Goal: Information Seeking & Learning: Learn about a topic

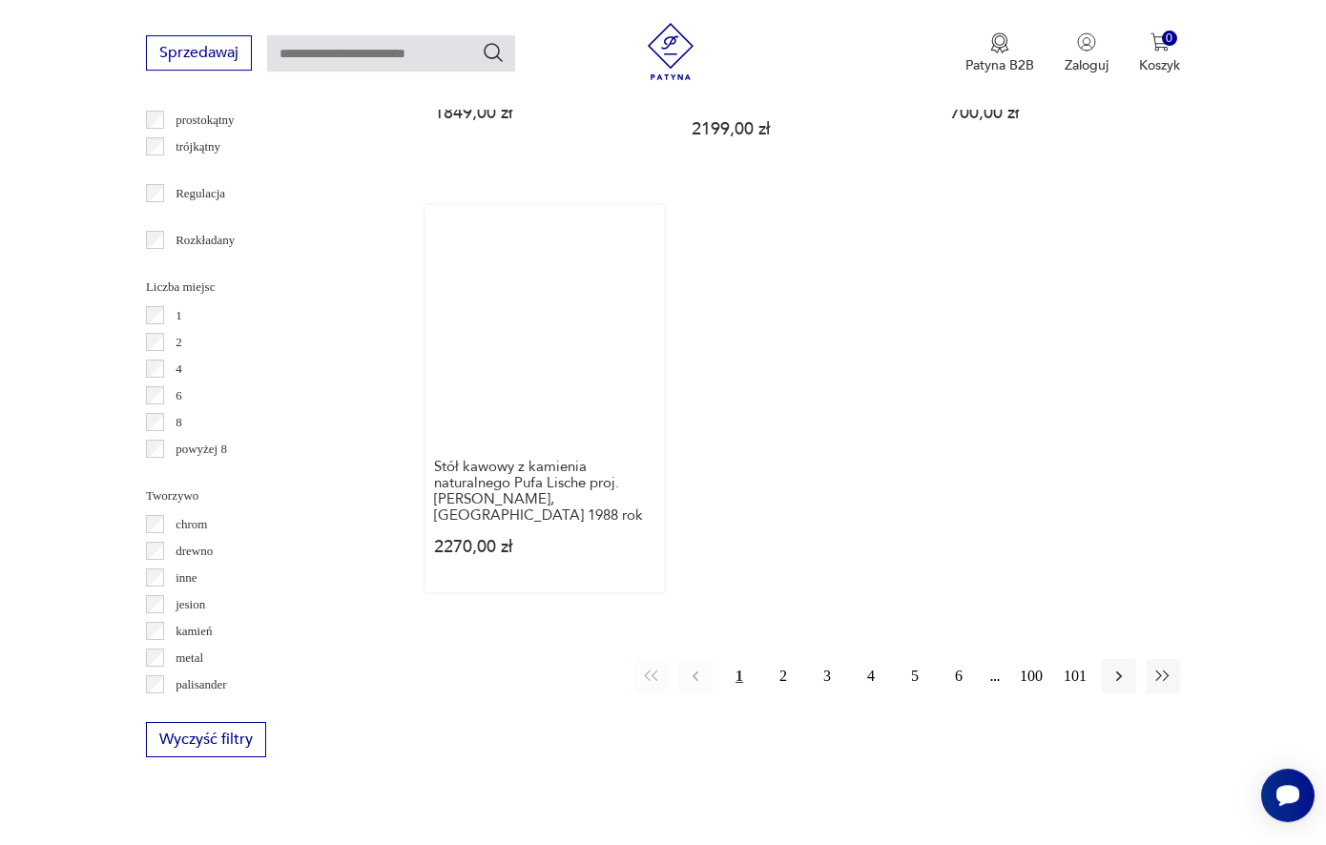
scroll to position [2764, 0]
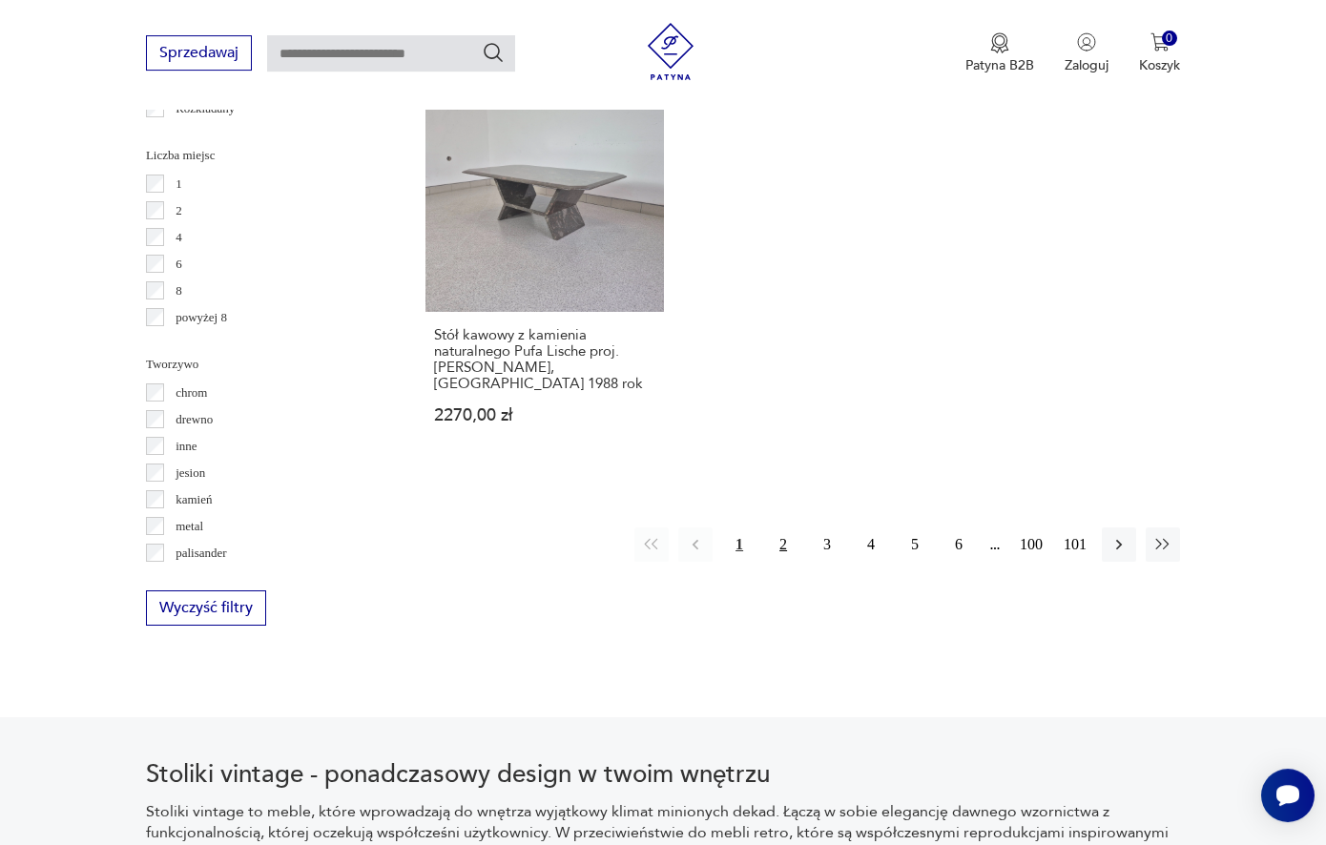
click at [783, 528] on button "2" at bounding box center [783, 545] width 34 height 34
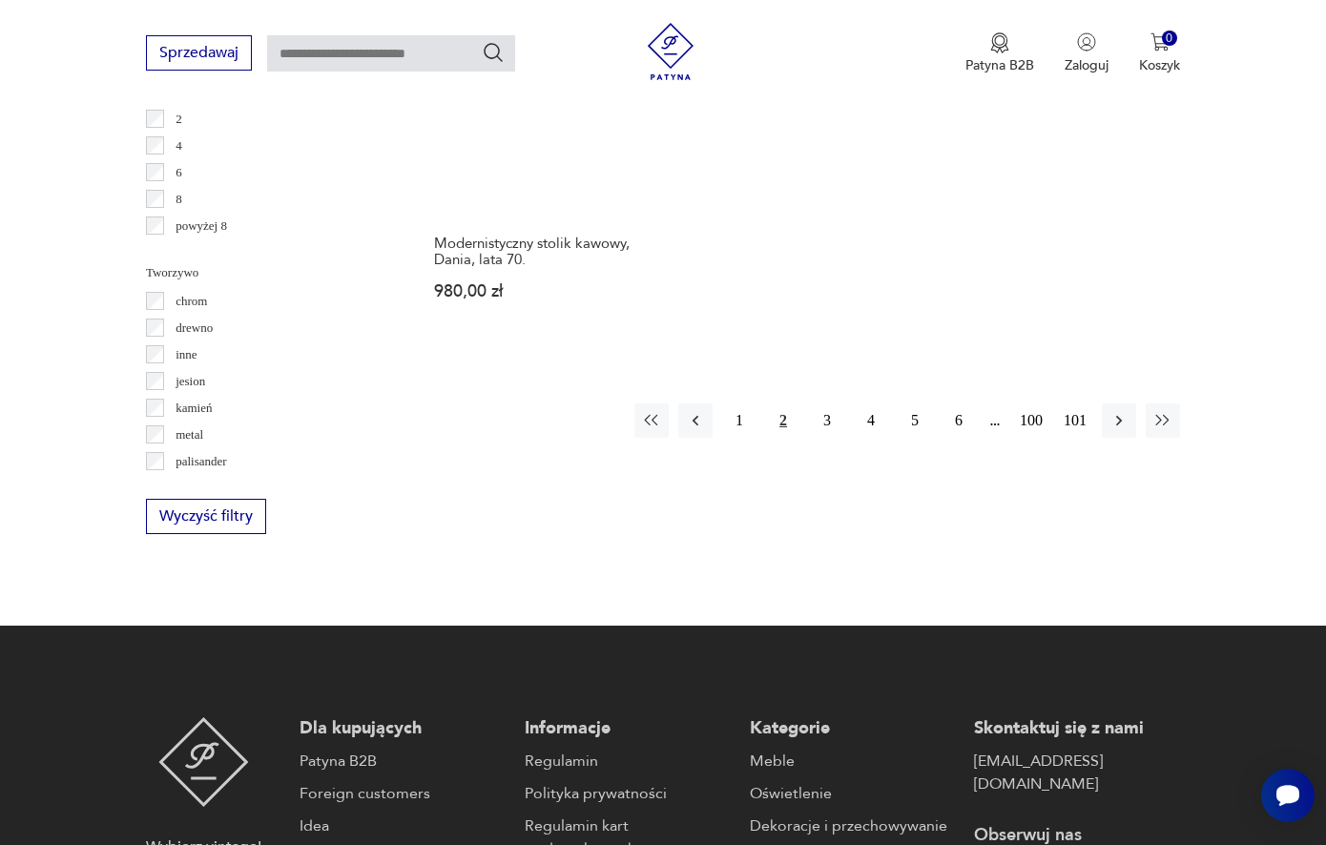
scroll to position [2904, 0]
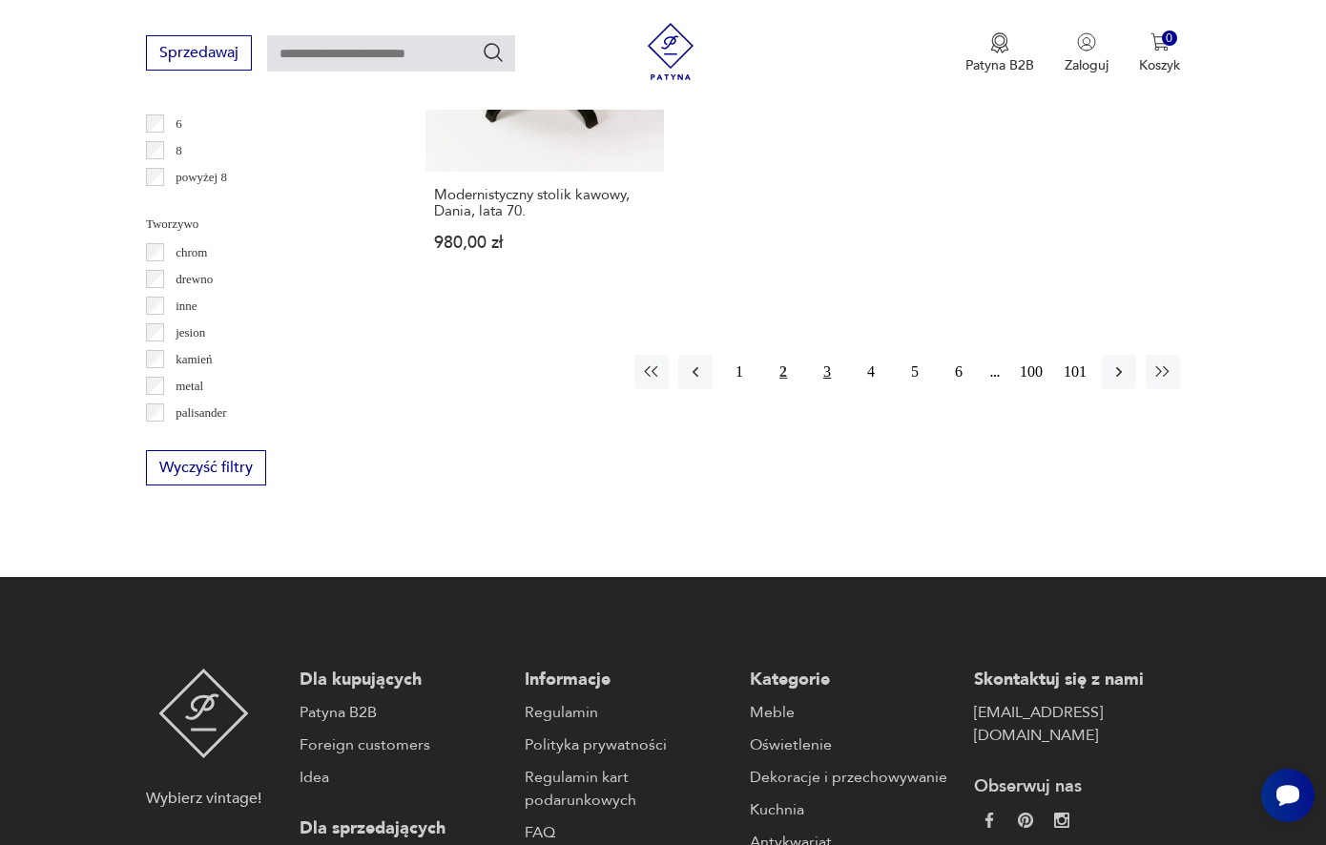
click at [827, 355] on button "3" at bounding box center [827, 372] width 34 height 34
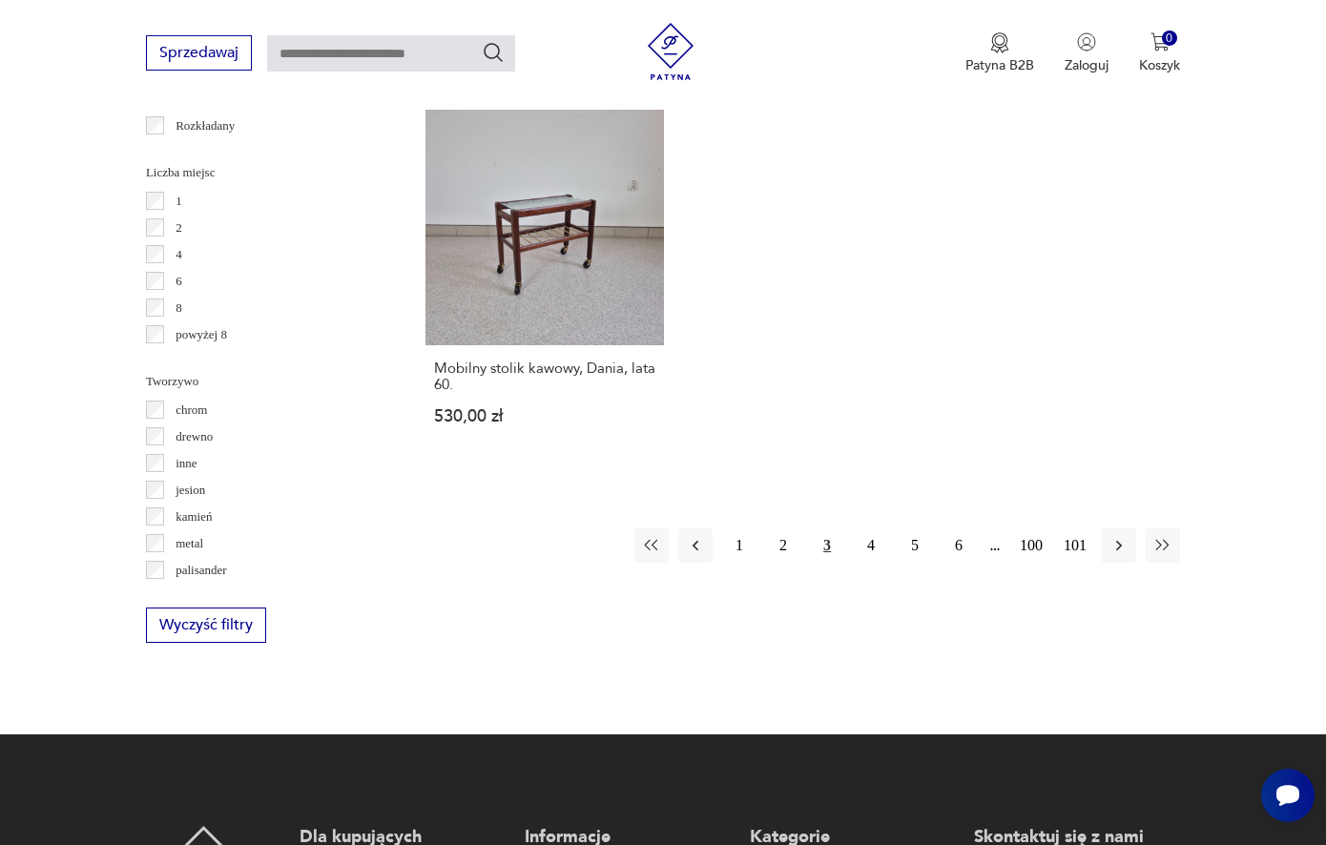
scroll to position [2794, 0]
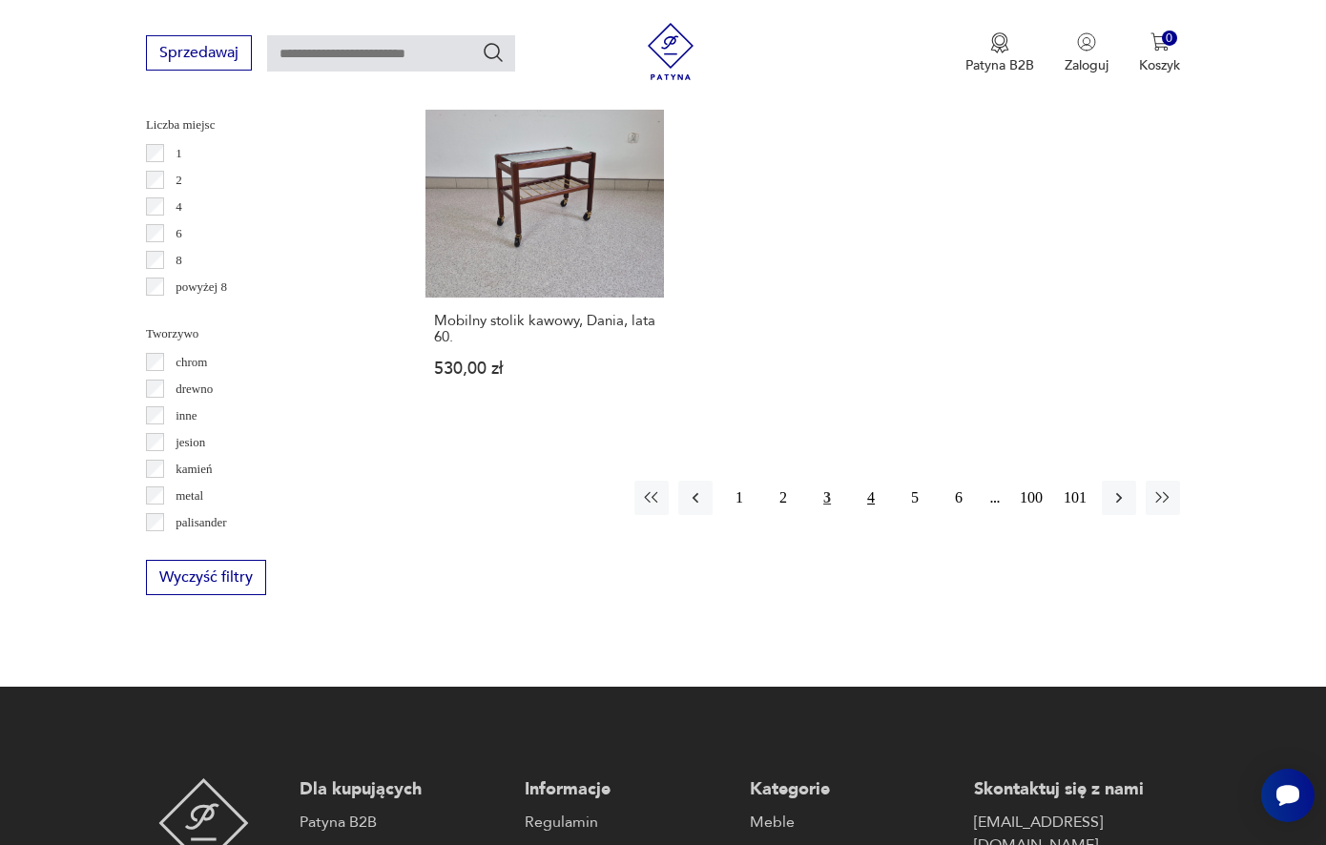
click at [870, 487] on button "4" at bounding box center [871, 498] width 34 height 34
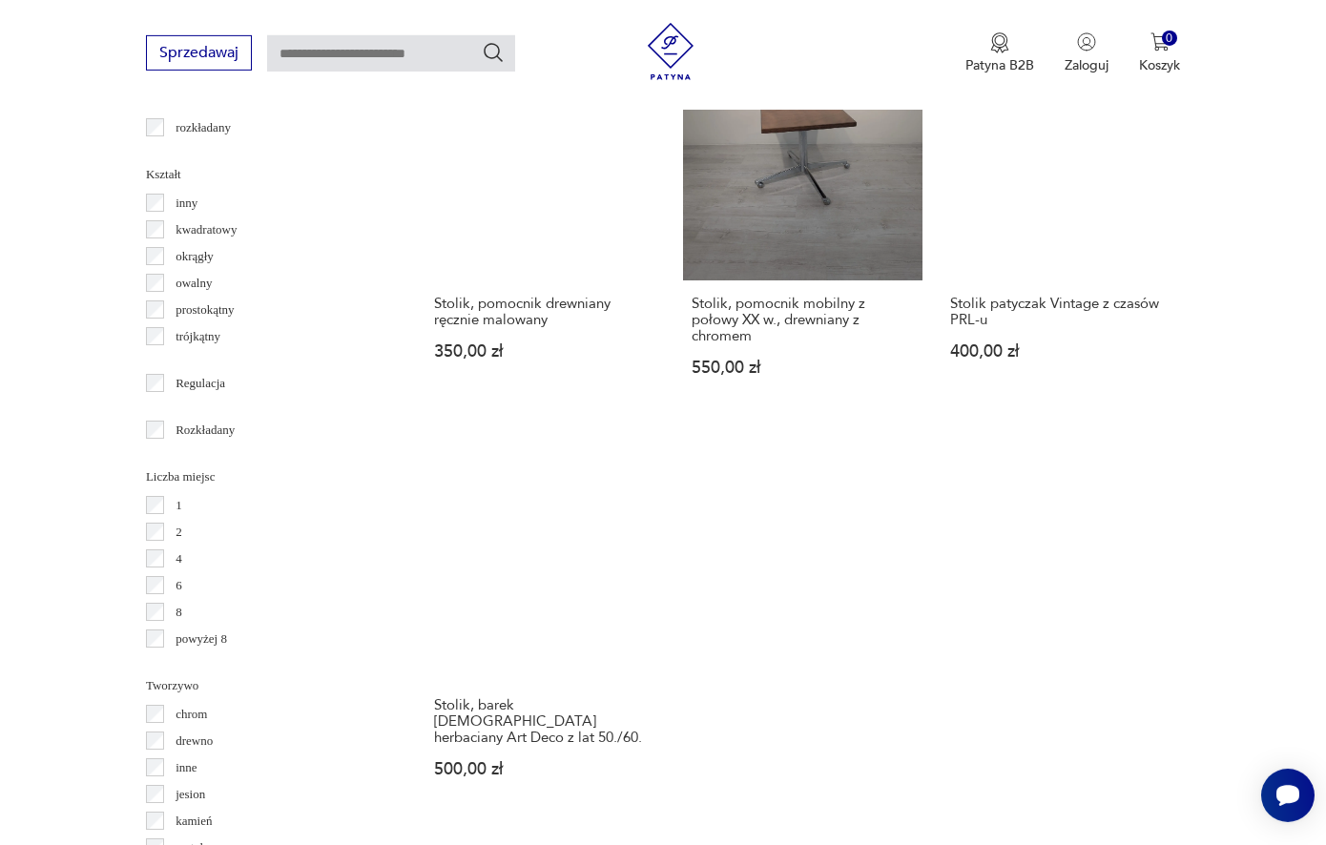
scroll to position [2581, 0]
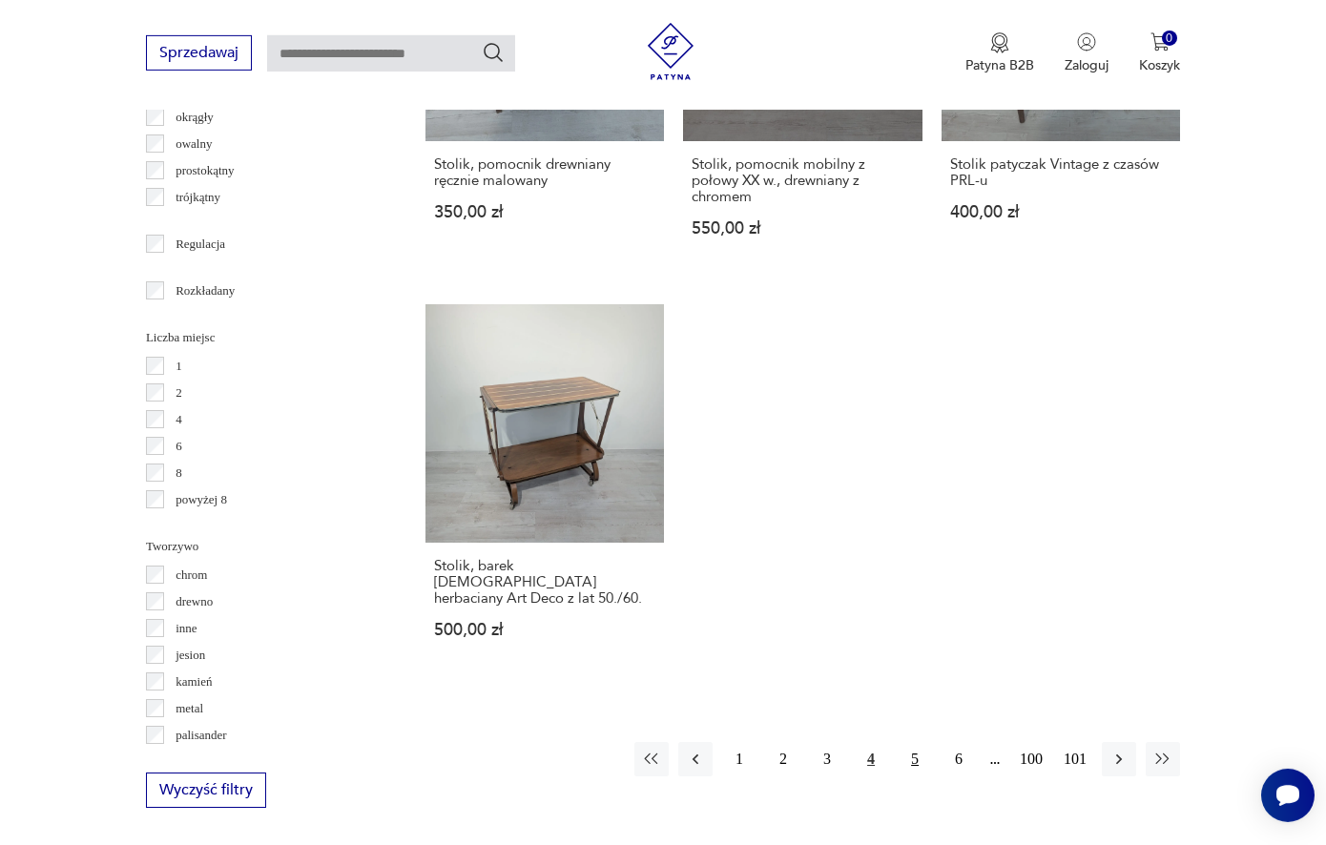
click at [912, 742] on button "5" at bounding box center [915, 759] width 34 height 34
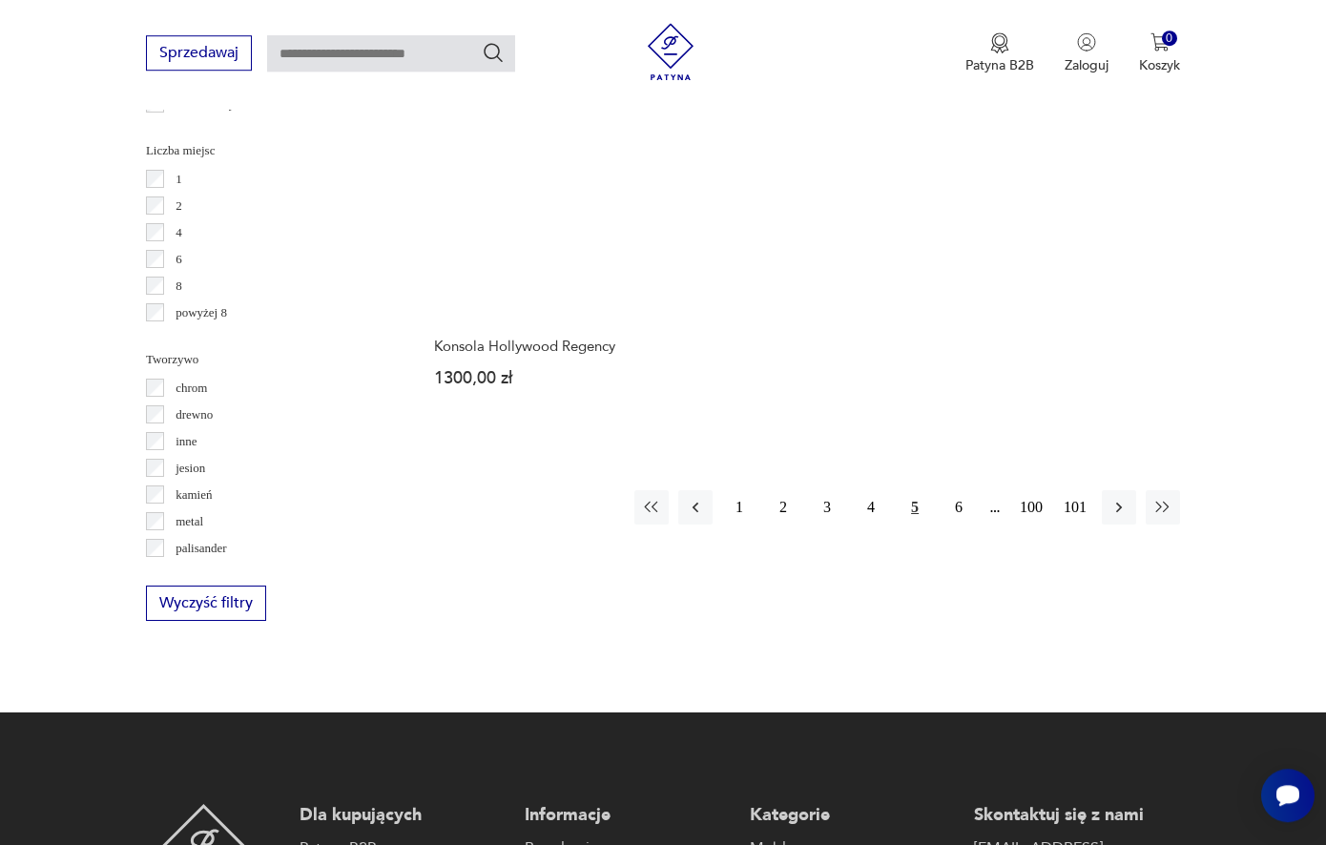
scroll to position [2769, 0]
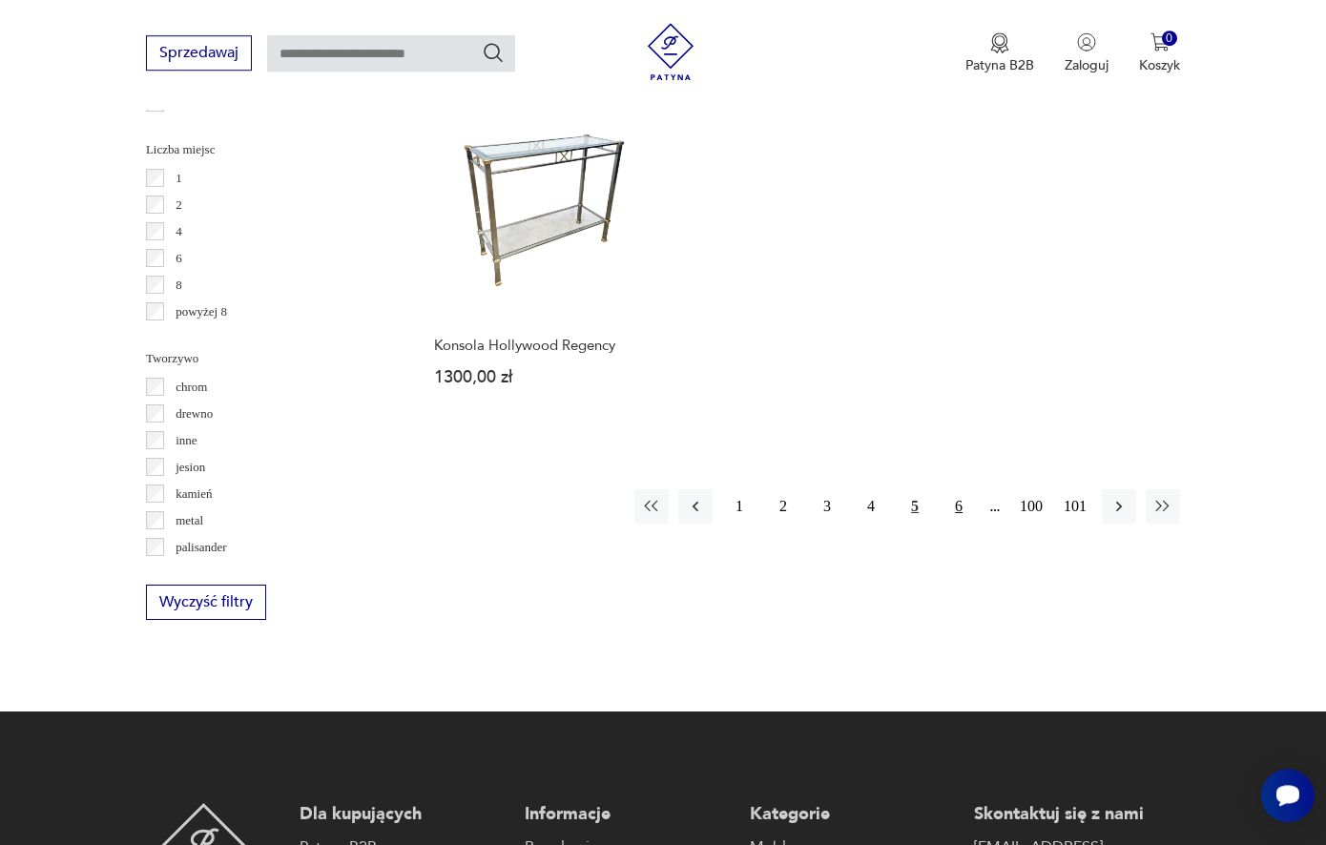
click at [956, 496] on button "6" at bounding box center [959, 507] width 34 height 34
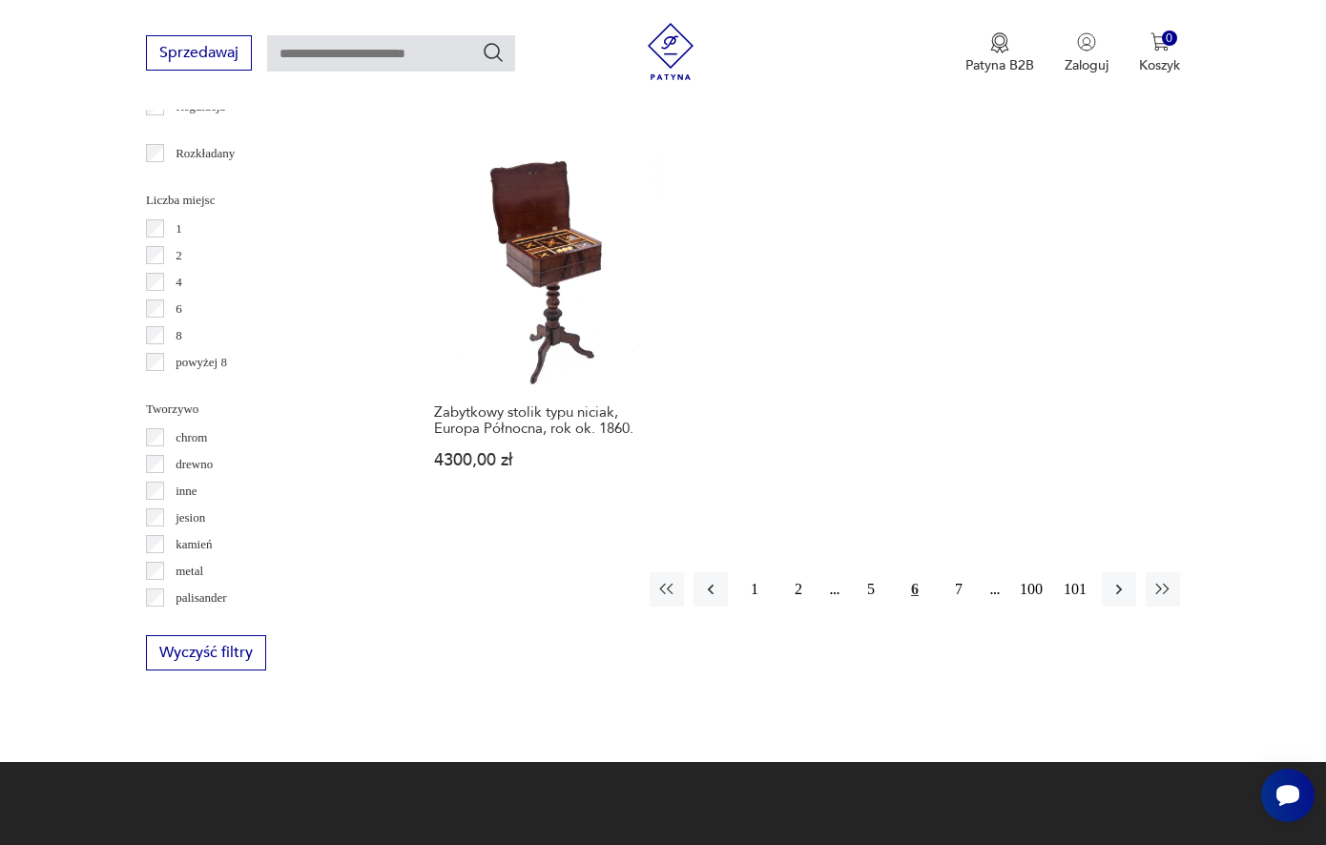
scroll to position [2781, 0]
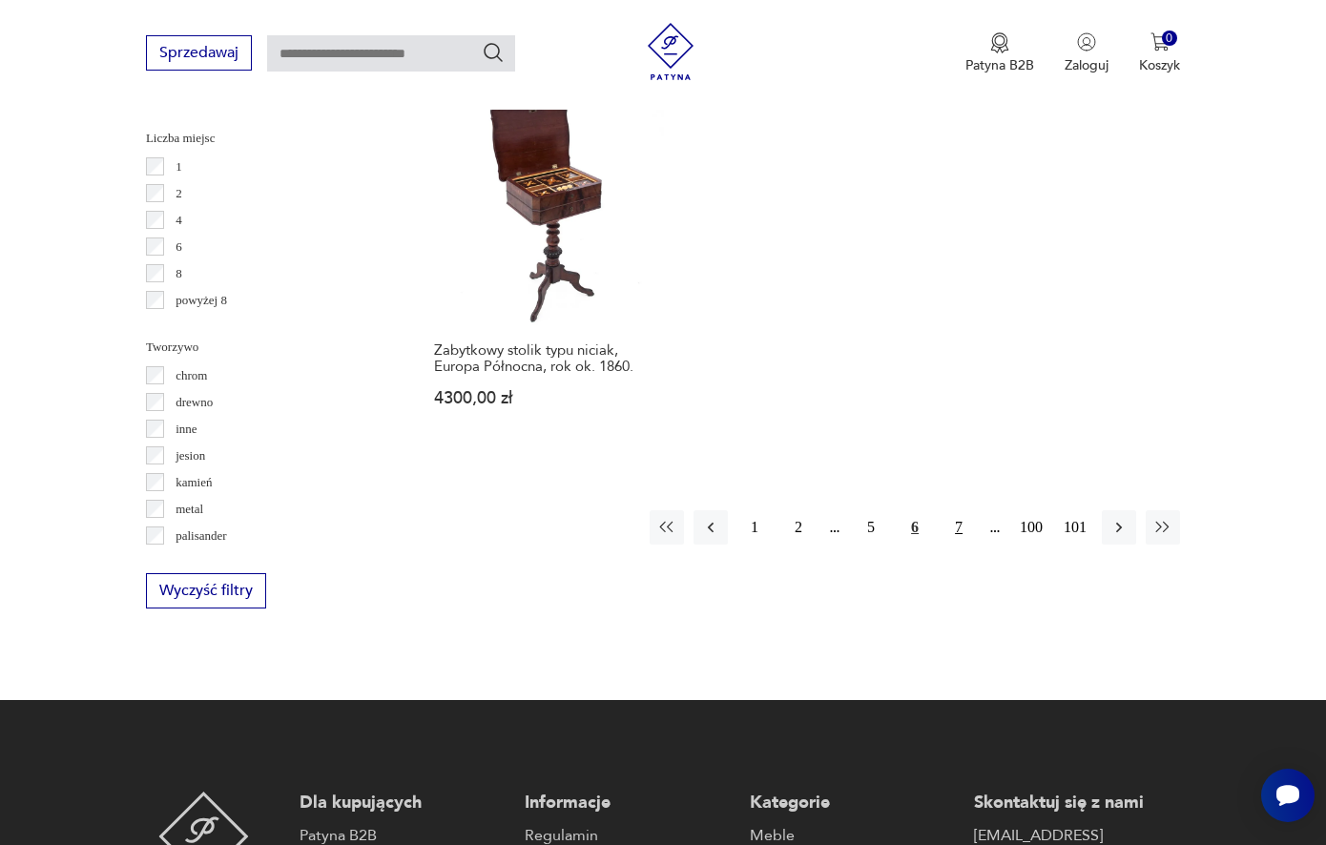
click at [968, 511] on button "7" at bounding box center [959, 528] width 34 height 34
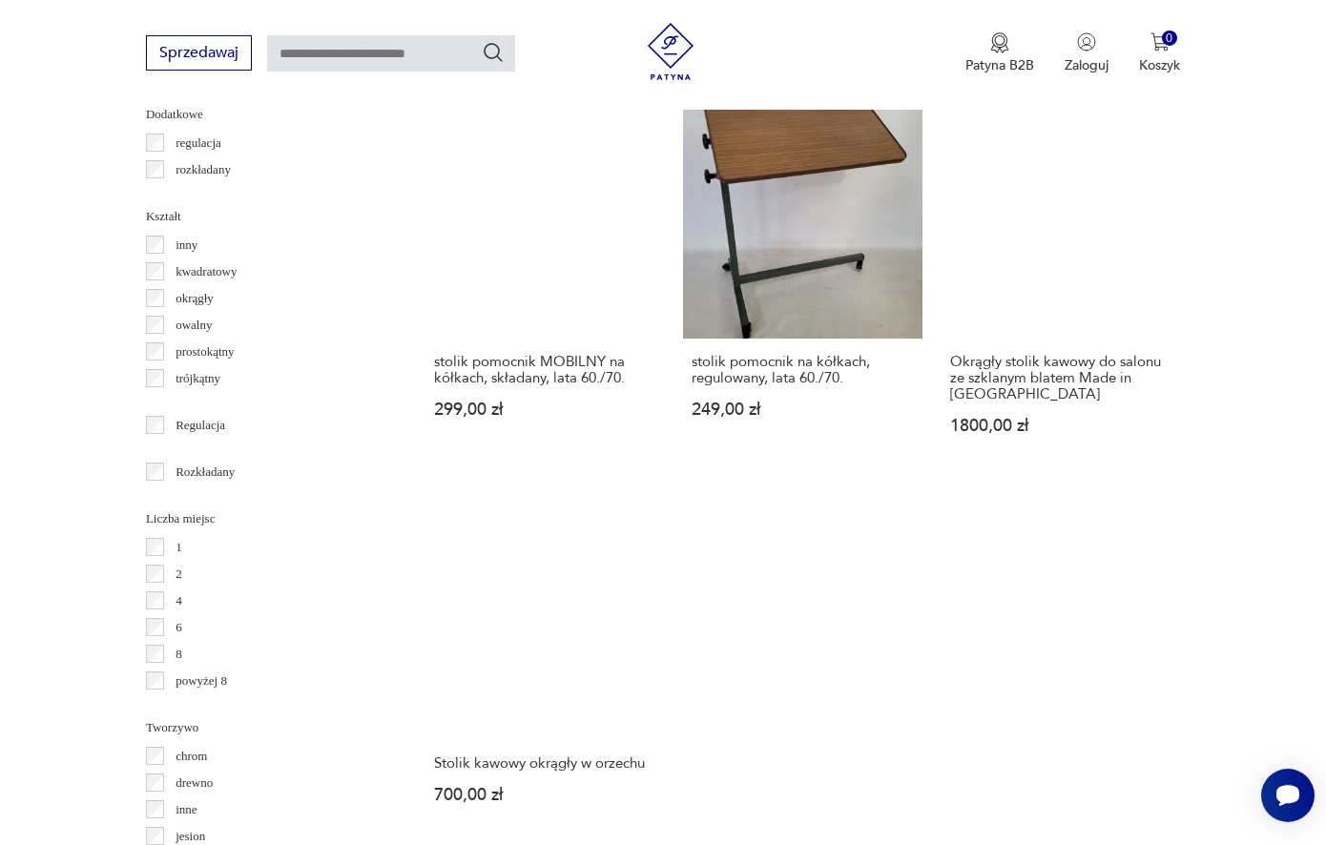
scroll to position [2534, 0]
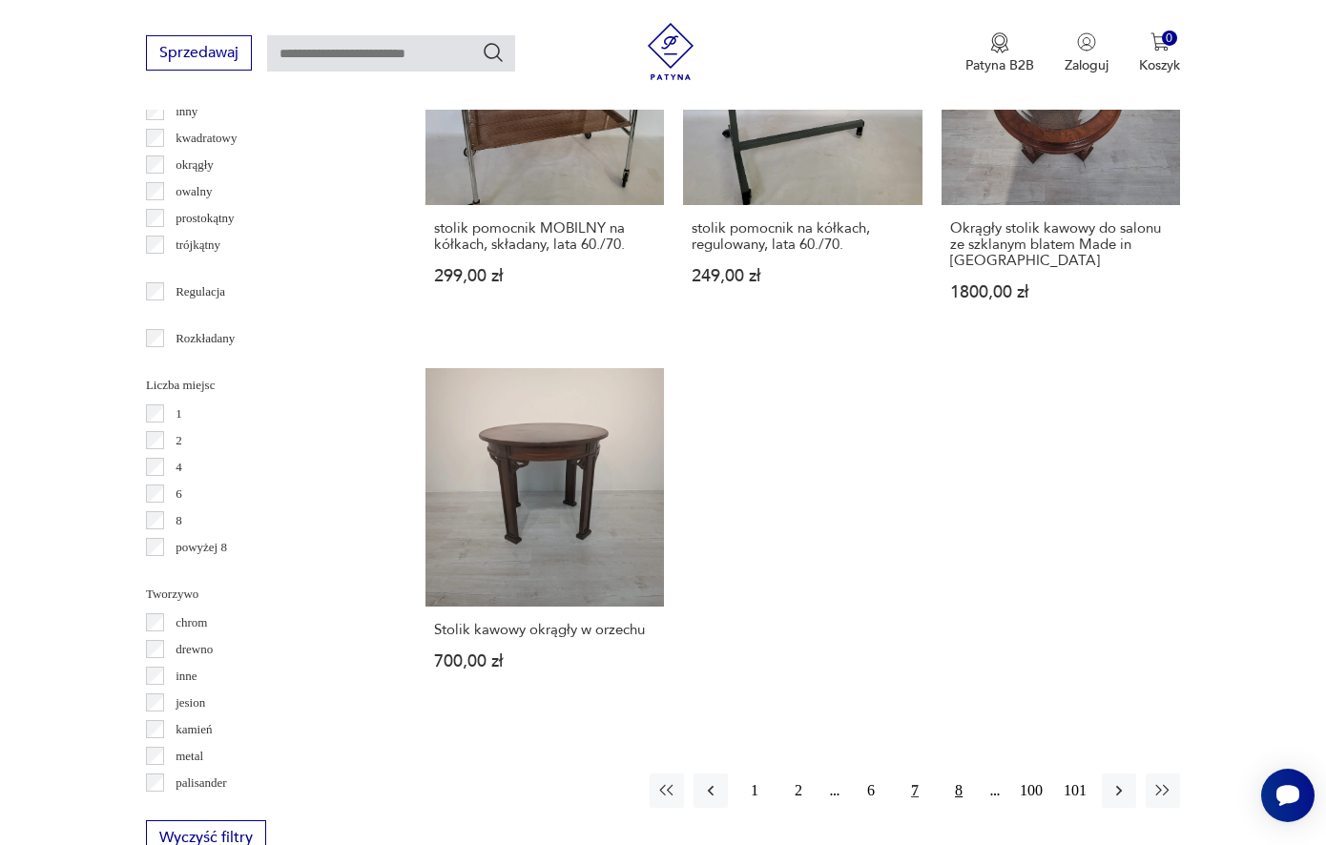
click at [961, 774] on button "8" at bounding box center [959, 791] width 34 height 34
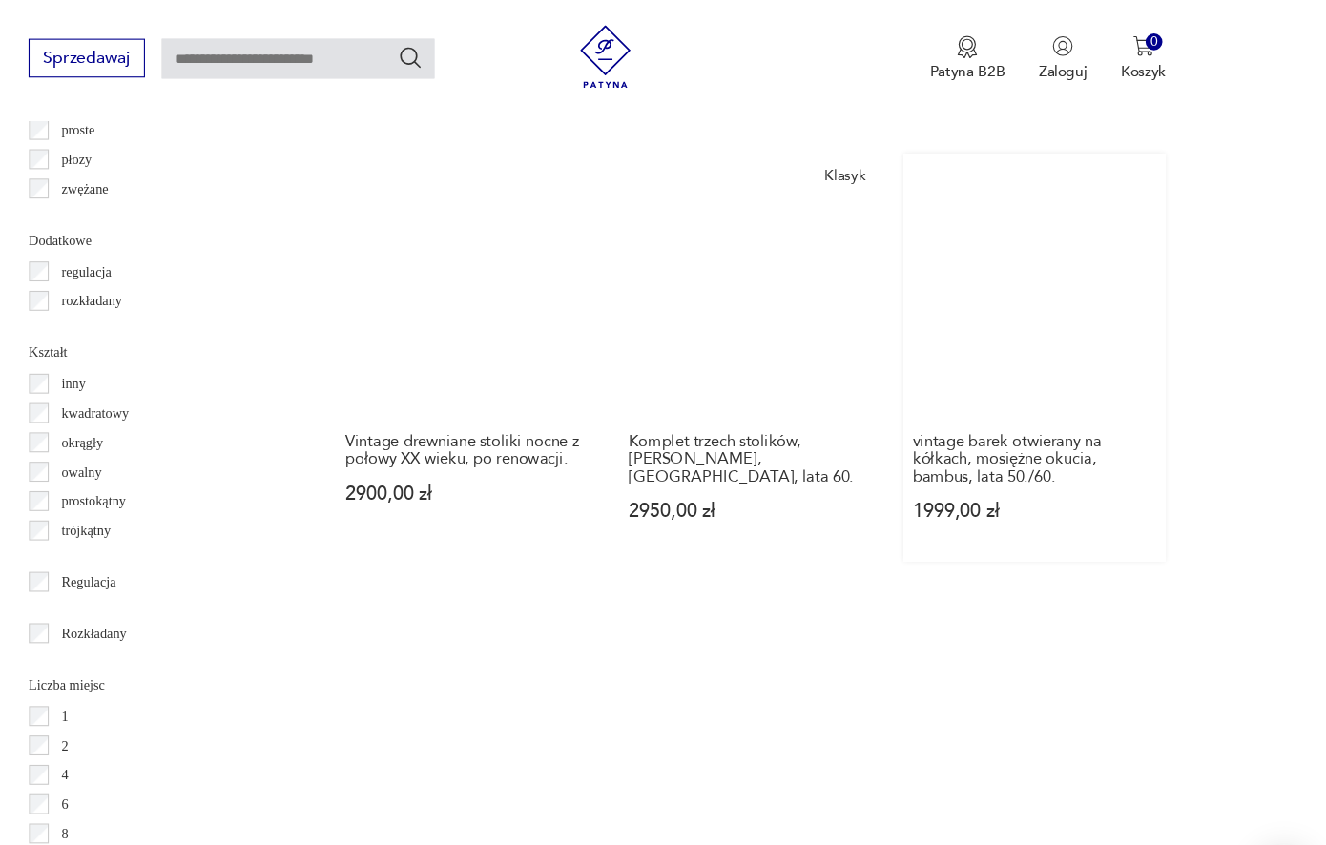
scroll to position [2271, 0]
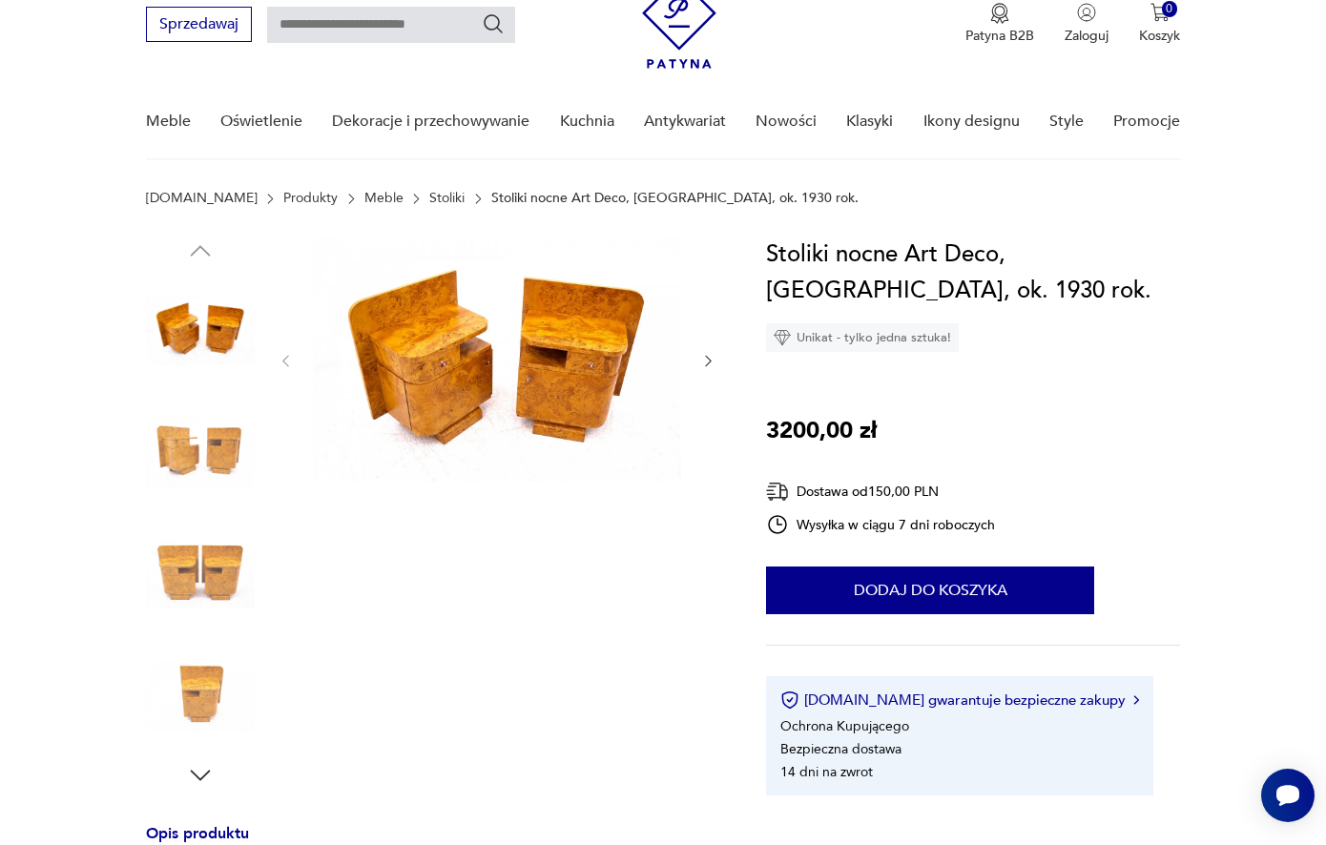
scroll to position [92, 0]
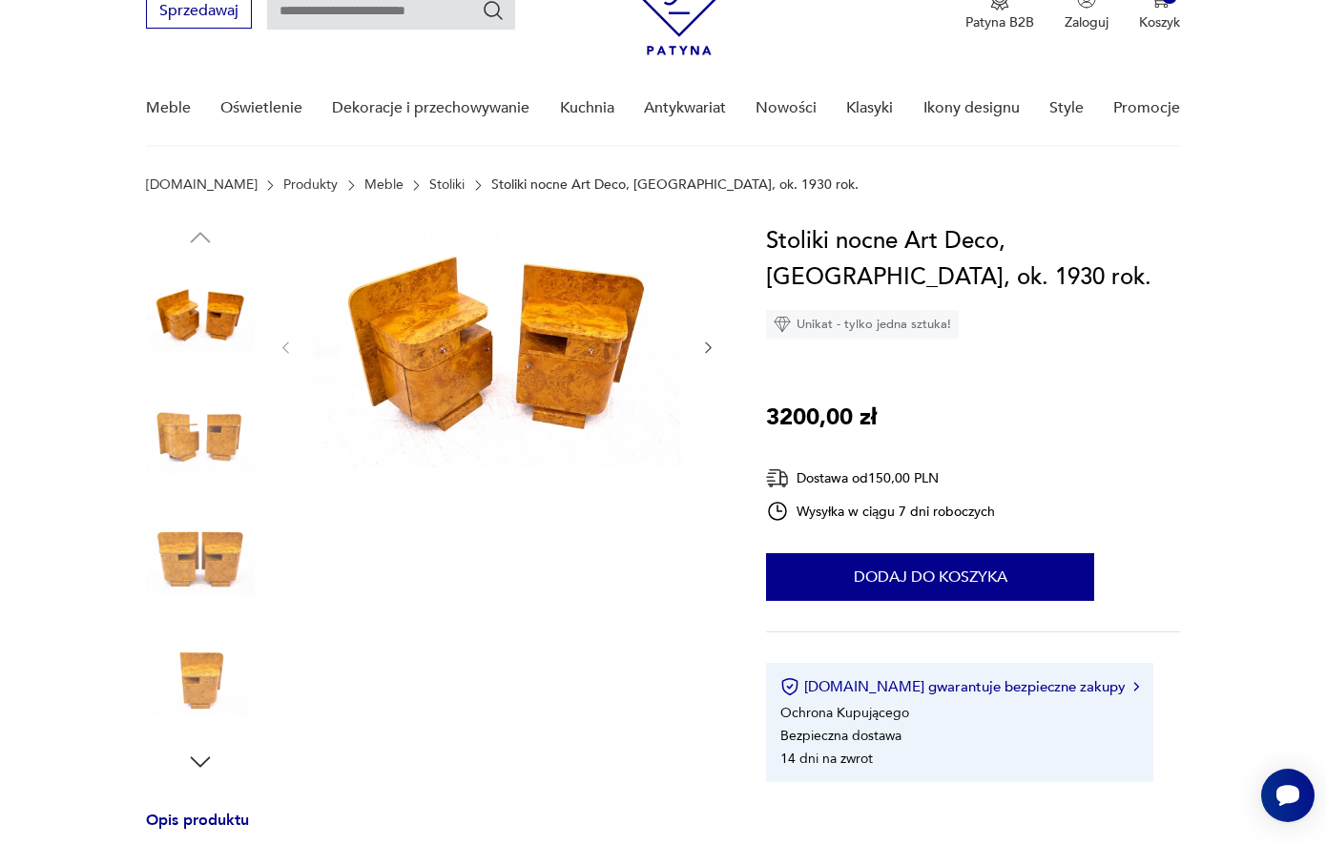
click at [706, 348] on icon "button" at bounding box center [708, 348] width 16 height 16
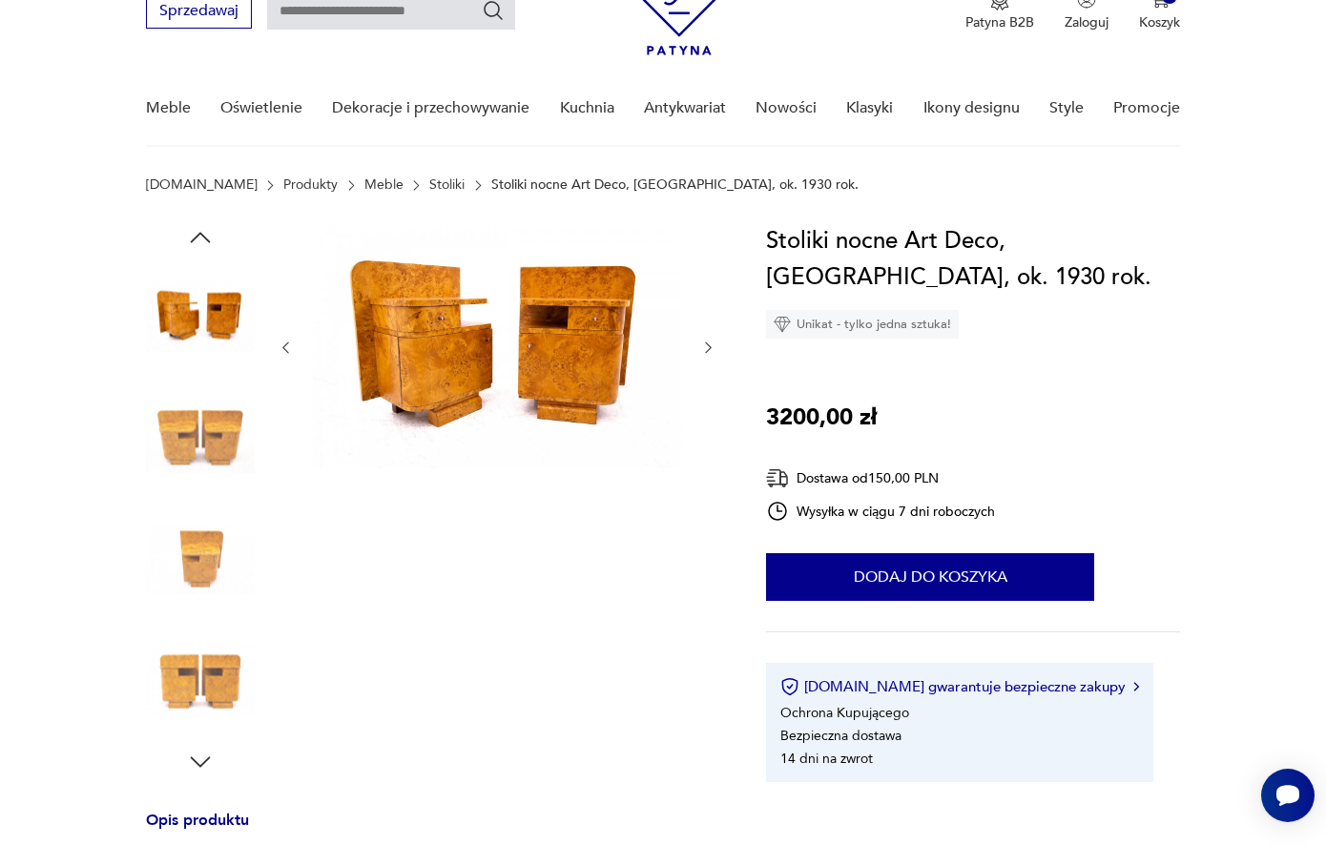
click at [706, 349] on icon "button" at bounding box center [708, 348] width 16 height 16
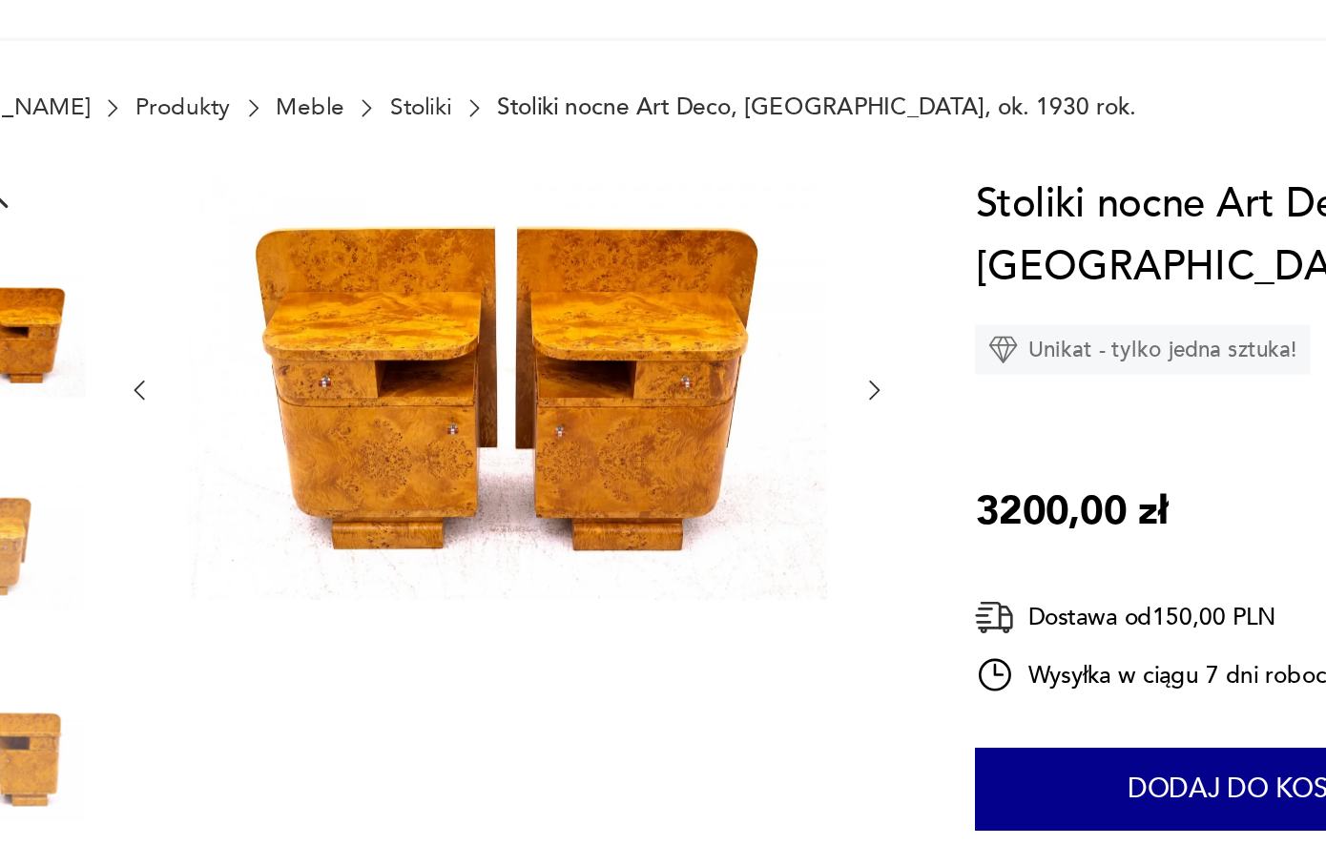
scroll to position [54, 0]
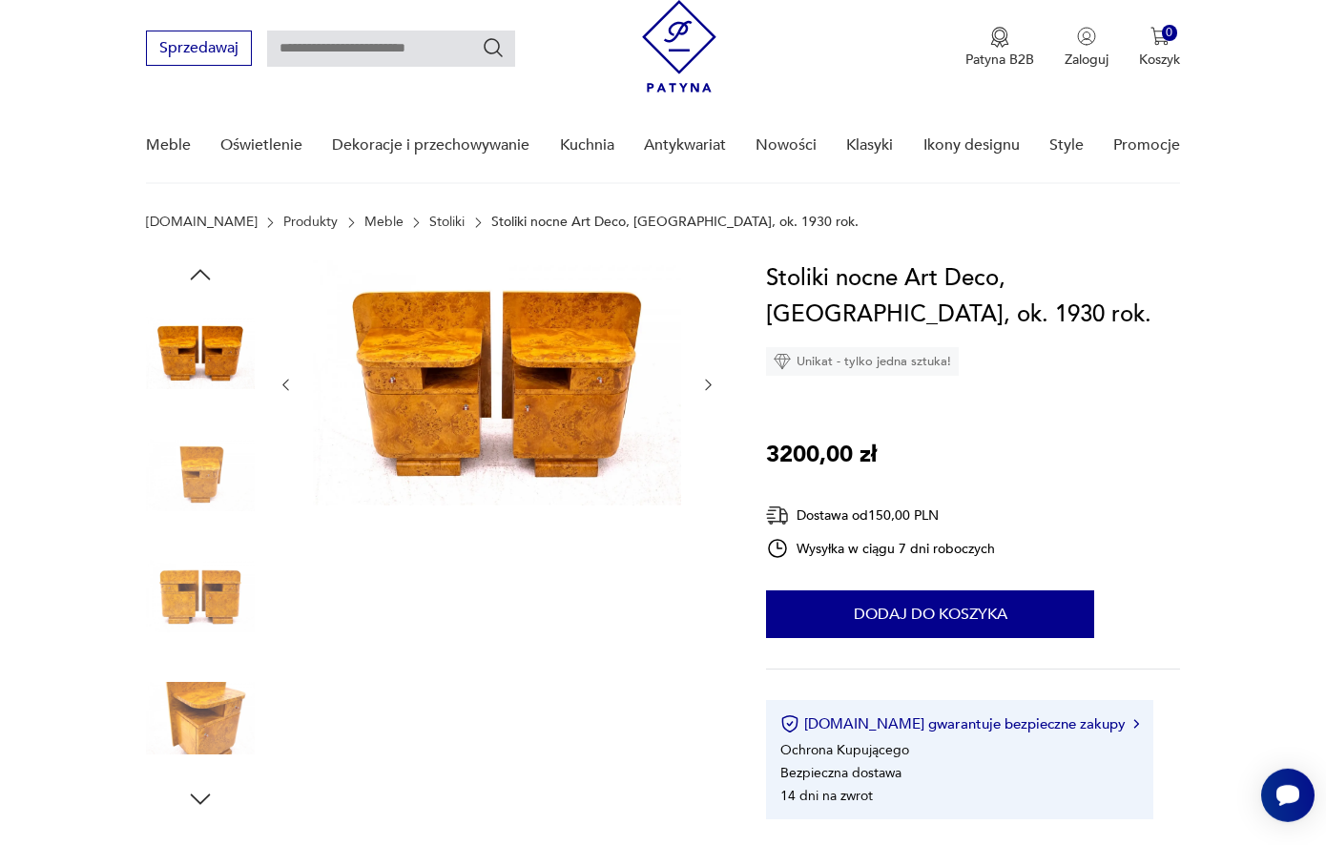
click at [711, 385] on icon "button" at bounding box center [708, 385] width 16 height 16
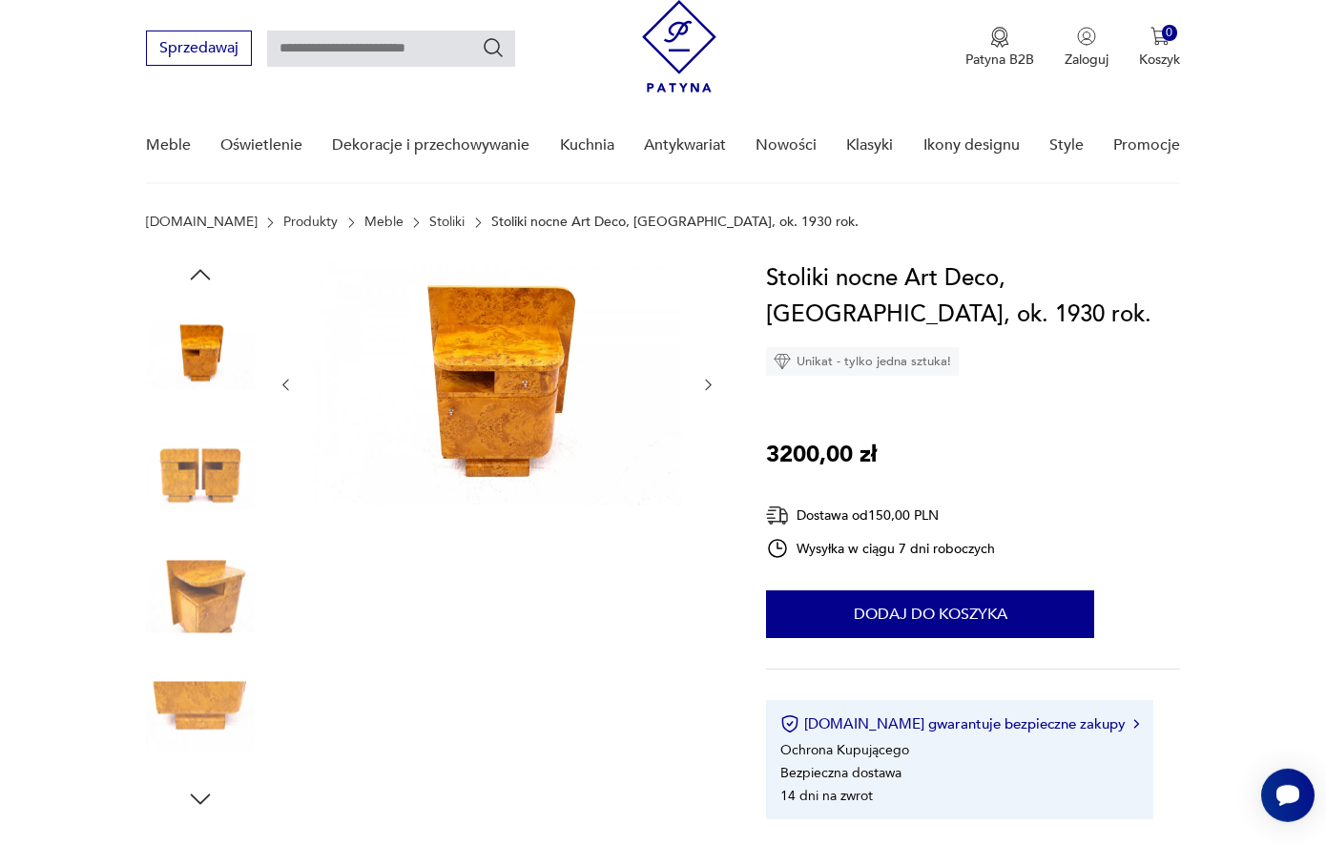
click at [711, 385] on icon "button" at bounding box center [708, 385] width 16 height 16
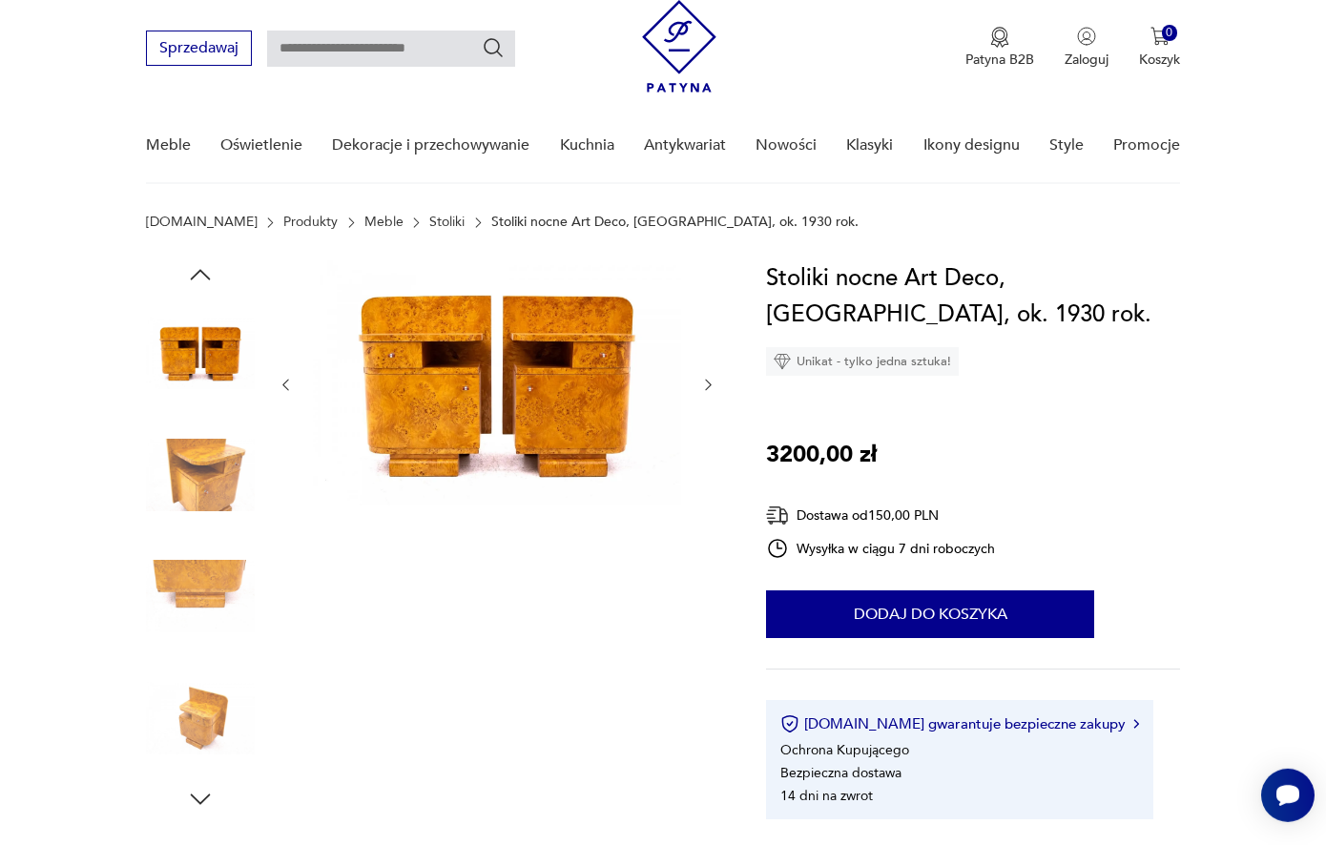
click at [711, 385] on icon "button" at bounding box center [708, 385] width 16 height 16
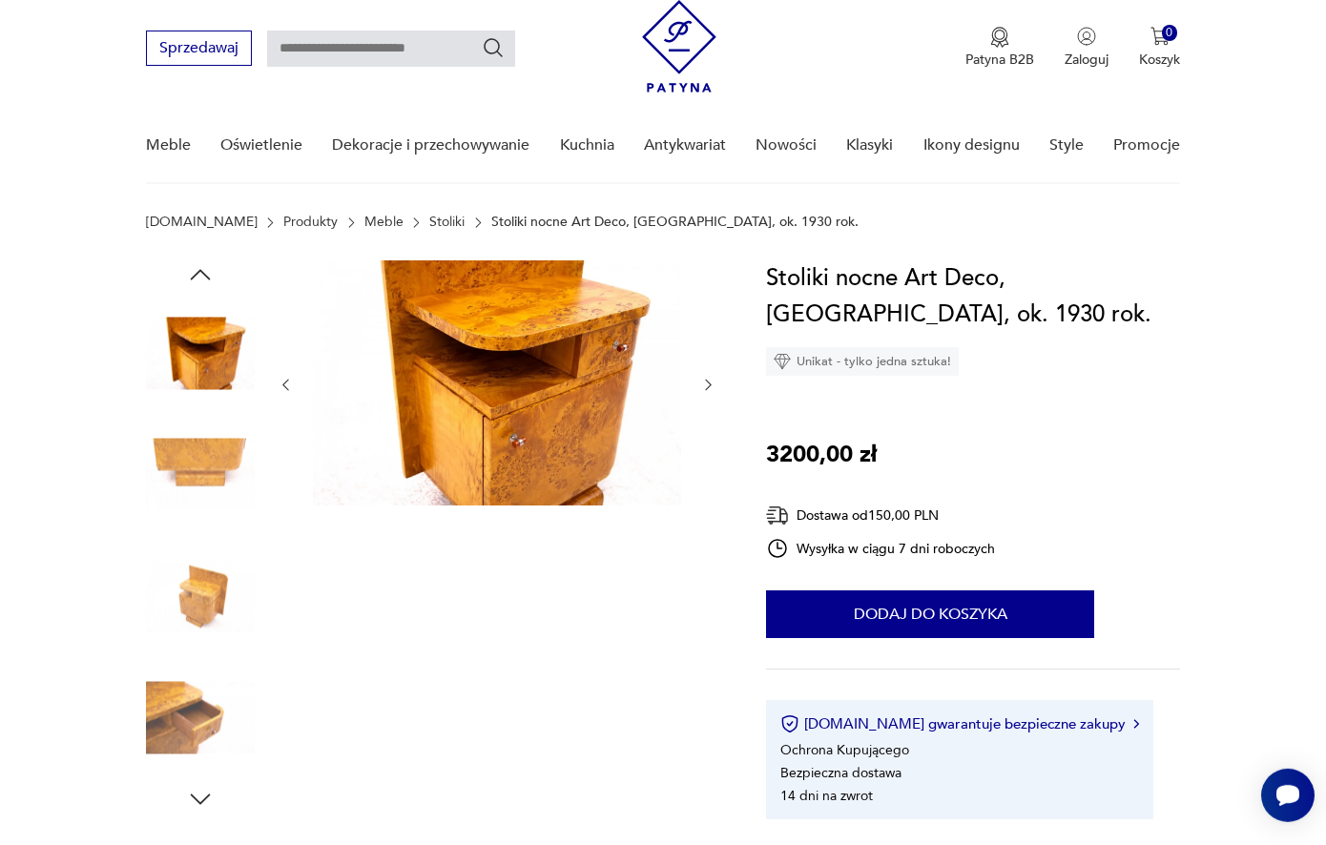
click at [711, 385] on icon "button" at bounding box center [708, 385] width 16 height 16
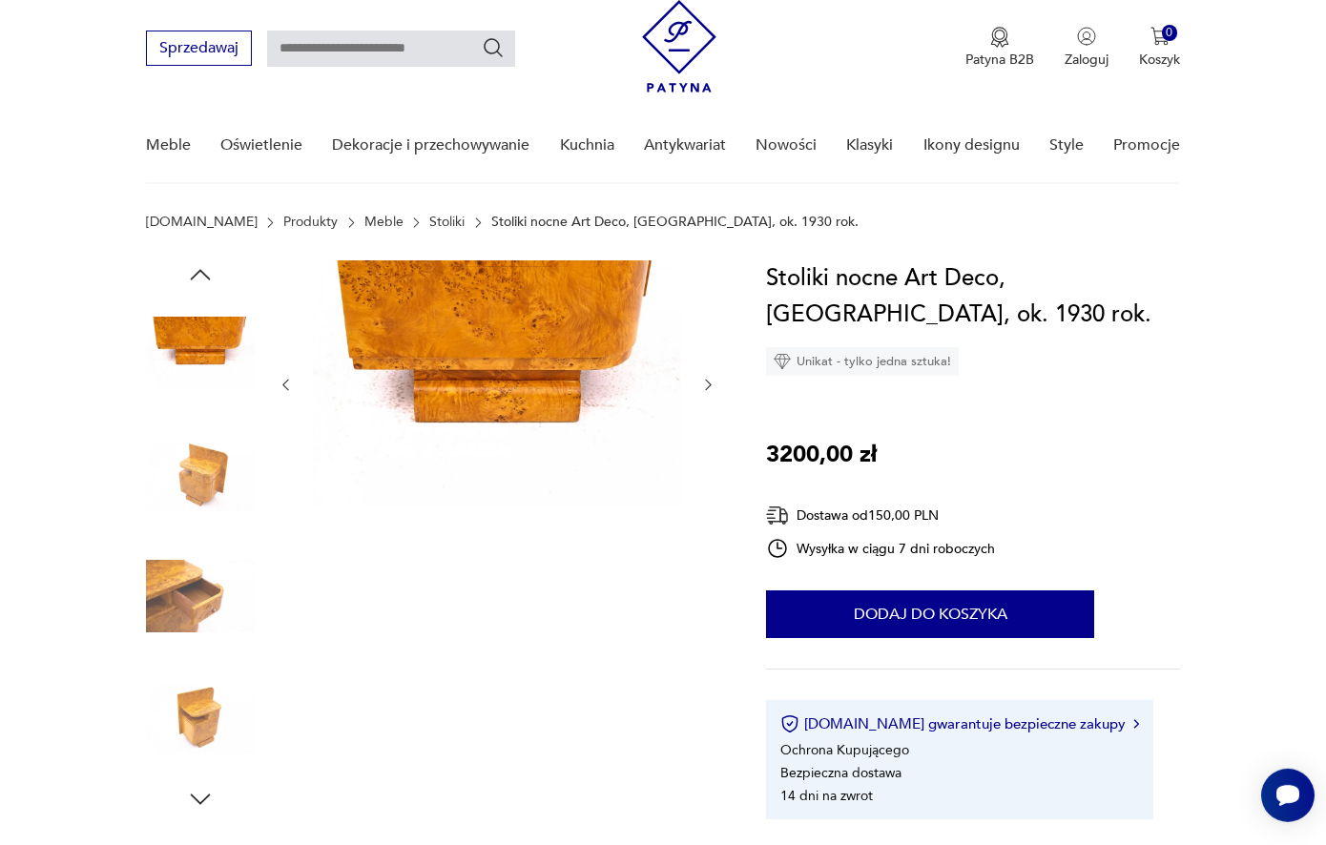
click at [711, 385] on icon "button" at bounding box center [708, 385] width 6 height 11
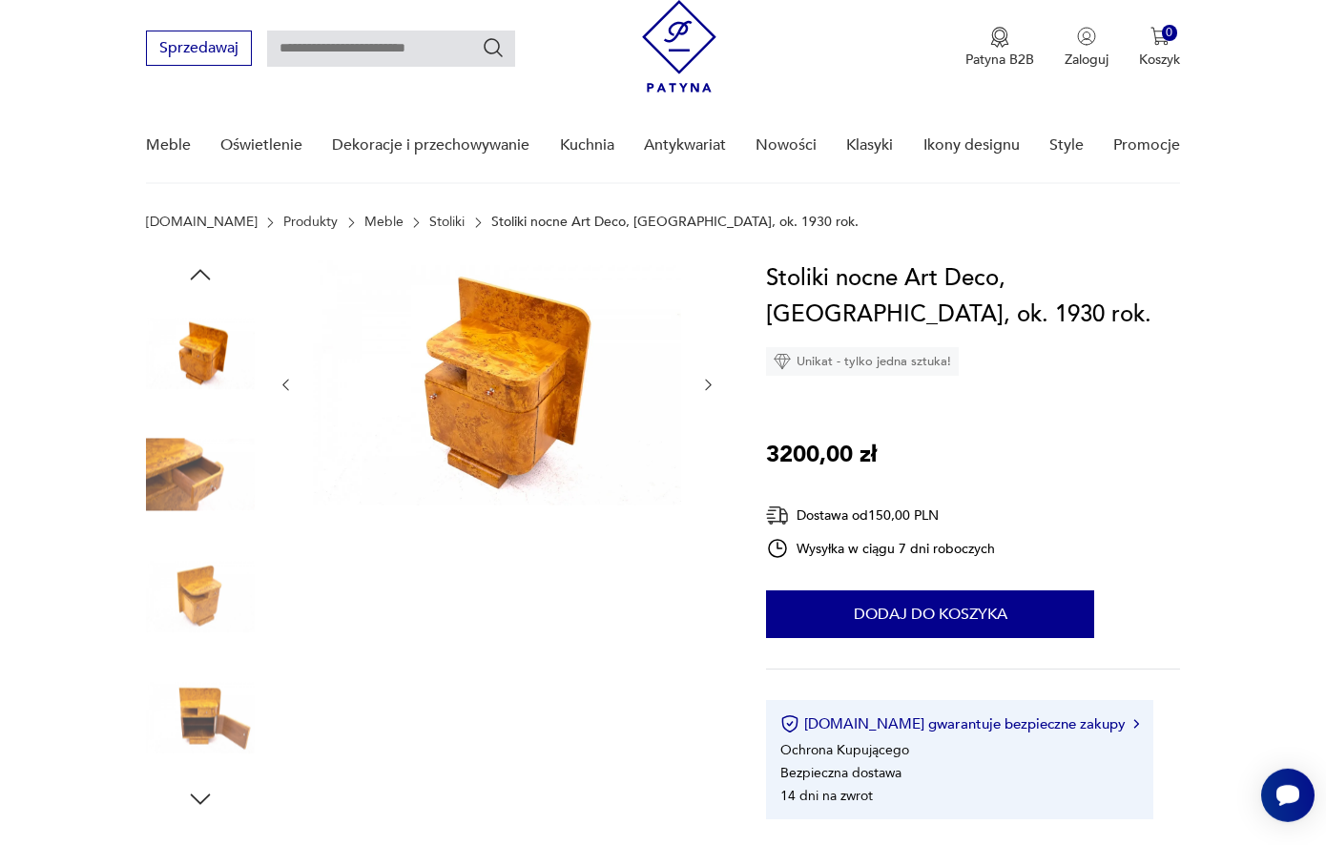
click at [711, 386] on icon "button" at bounding box center [708, 385] width 6 height 11
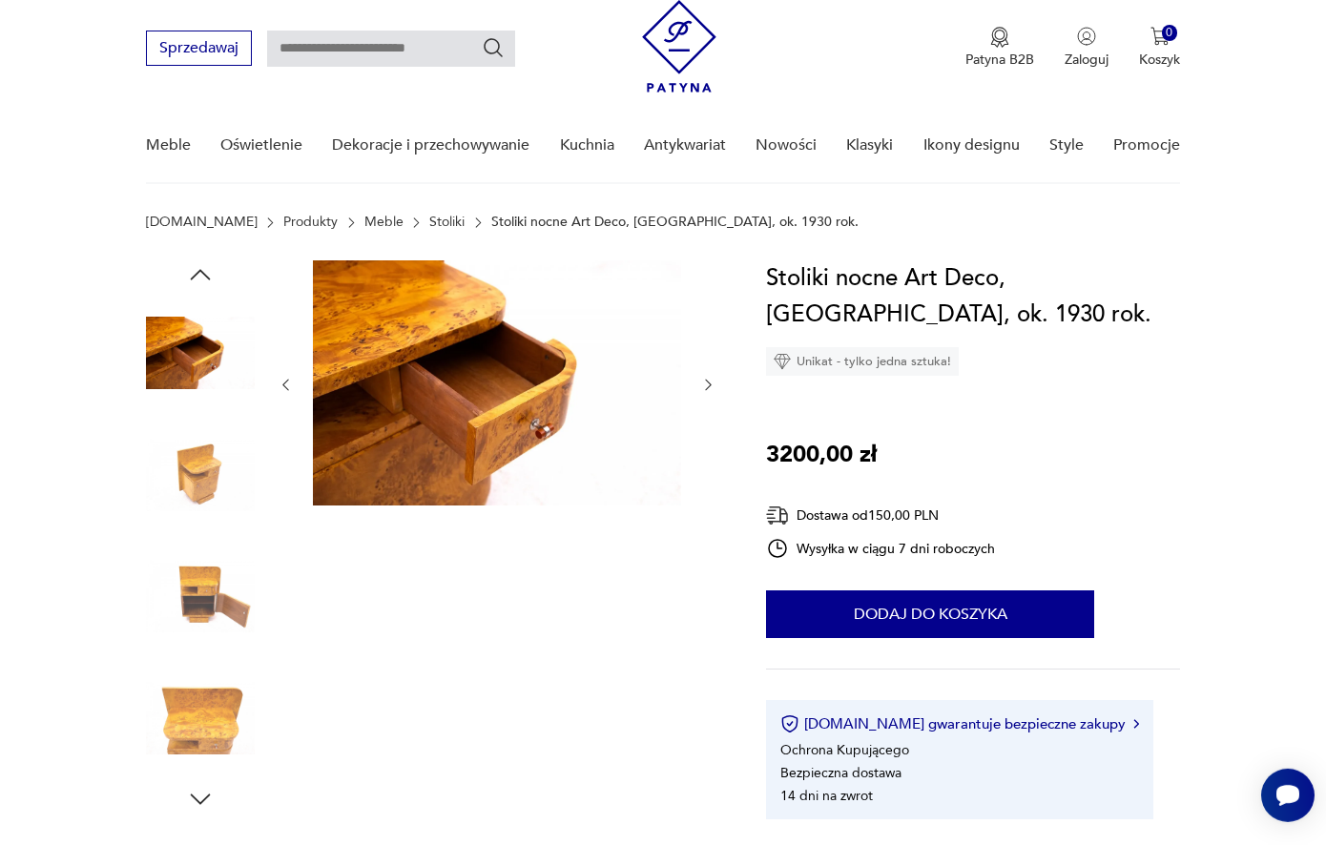
click at [711, 386] on icon "button" at bounding box center [708, 385] width 6 height 11
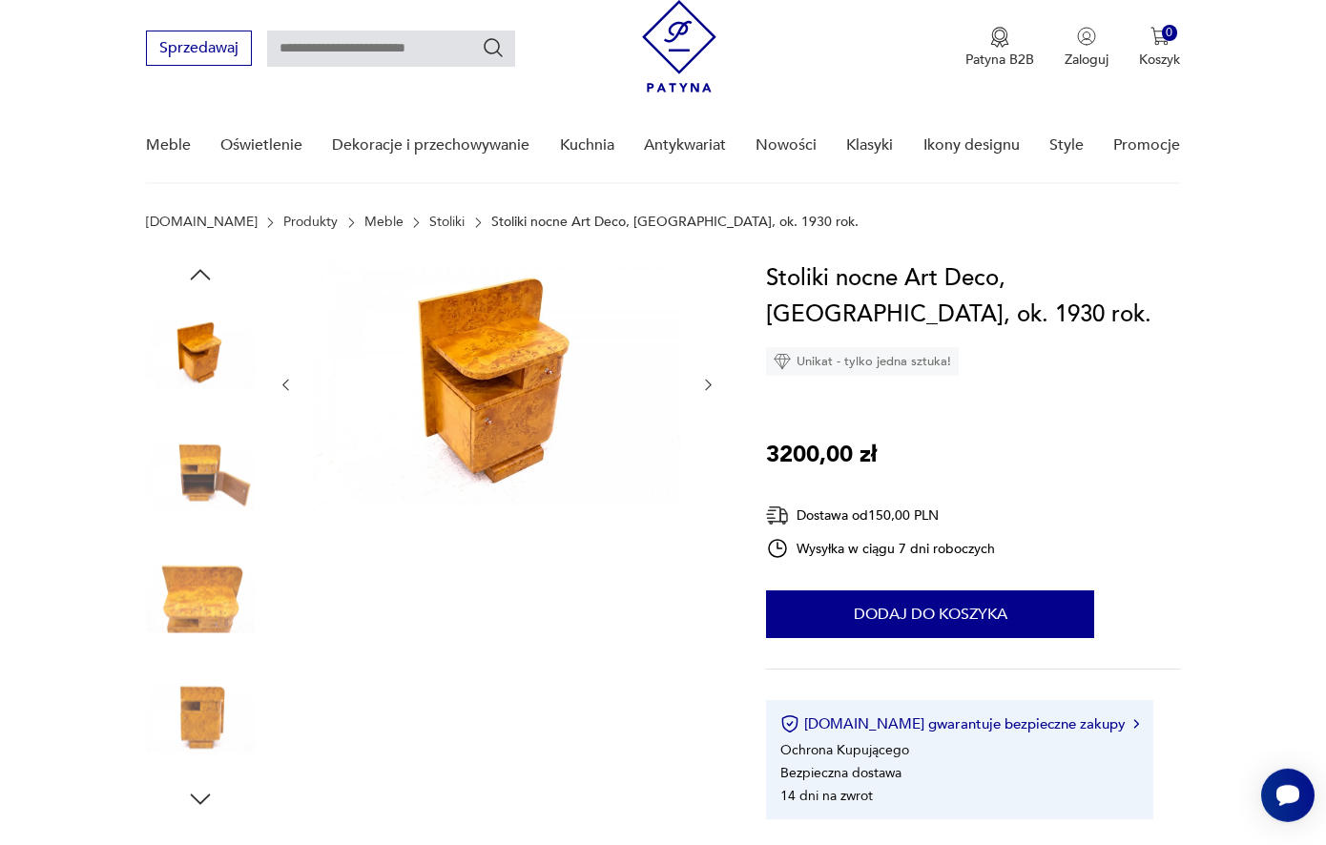
click at [711, 386] on icon "button" at bounding box center [708, 385] width 6 height 11
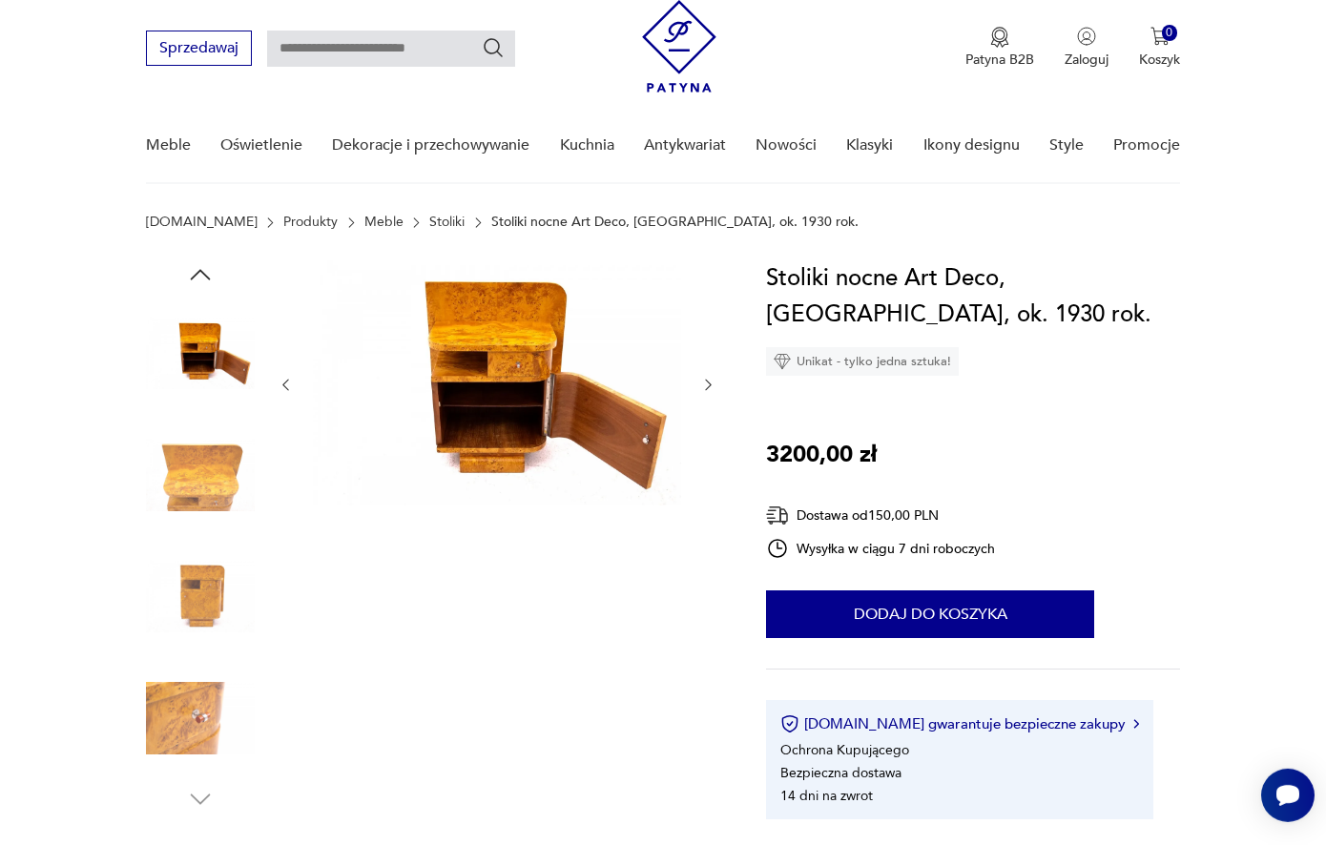
click at [711, 386] on icon "button" at bounding box center [708, 385] width 6 height 11
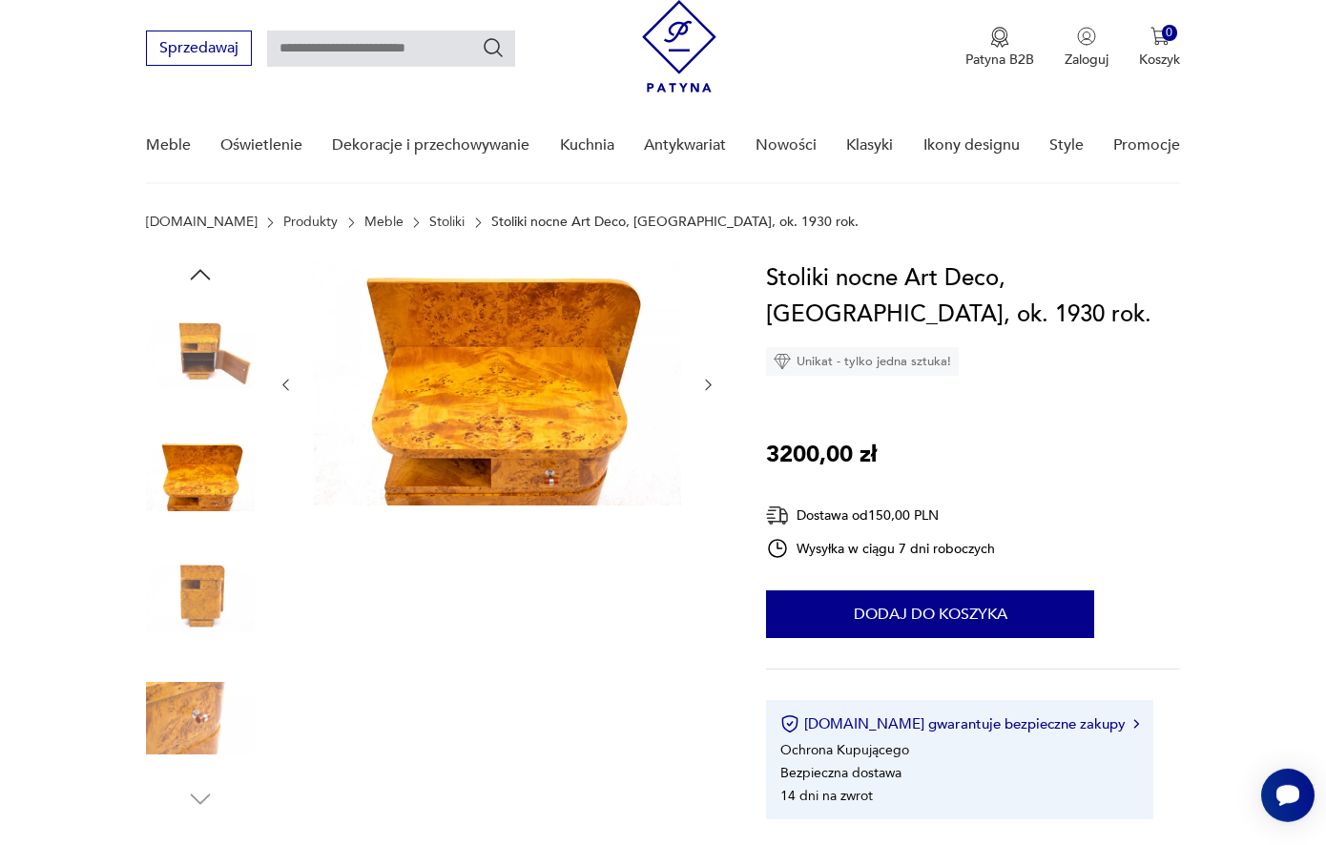
click at [710, 386] on icon "button" at bounding box center [708, 385] width 6 height 11
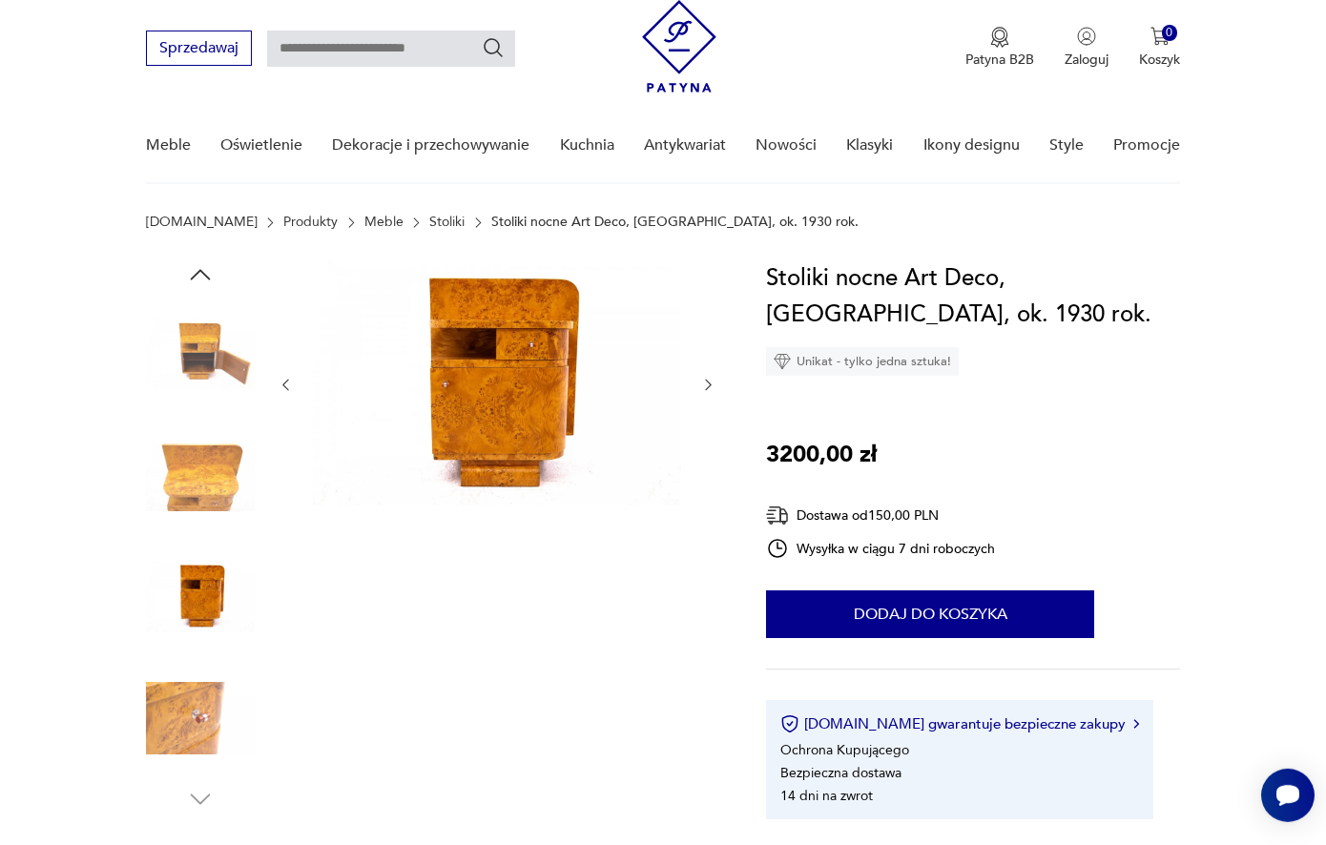
click at [710, 386] on icon "button" at bounding box center [708, 385] width 6 height 11
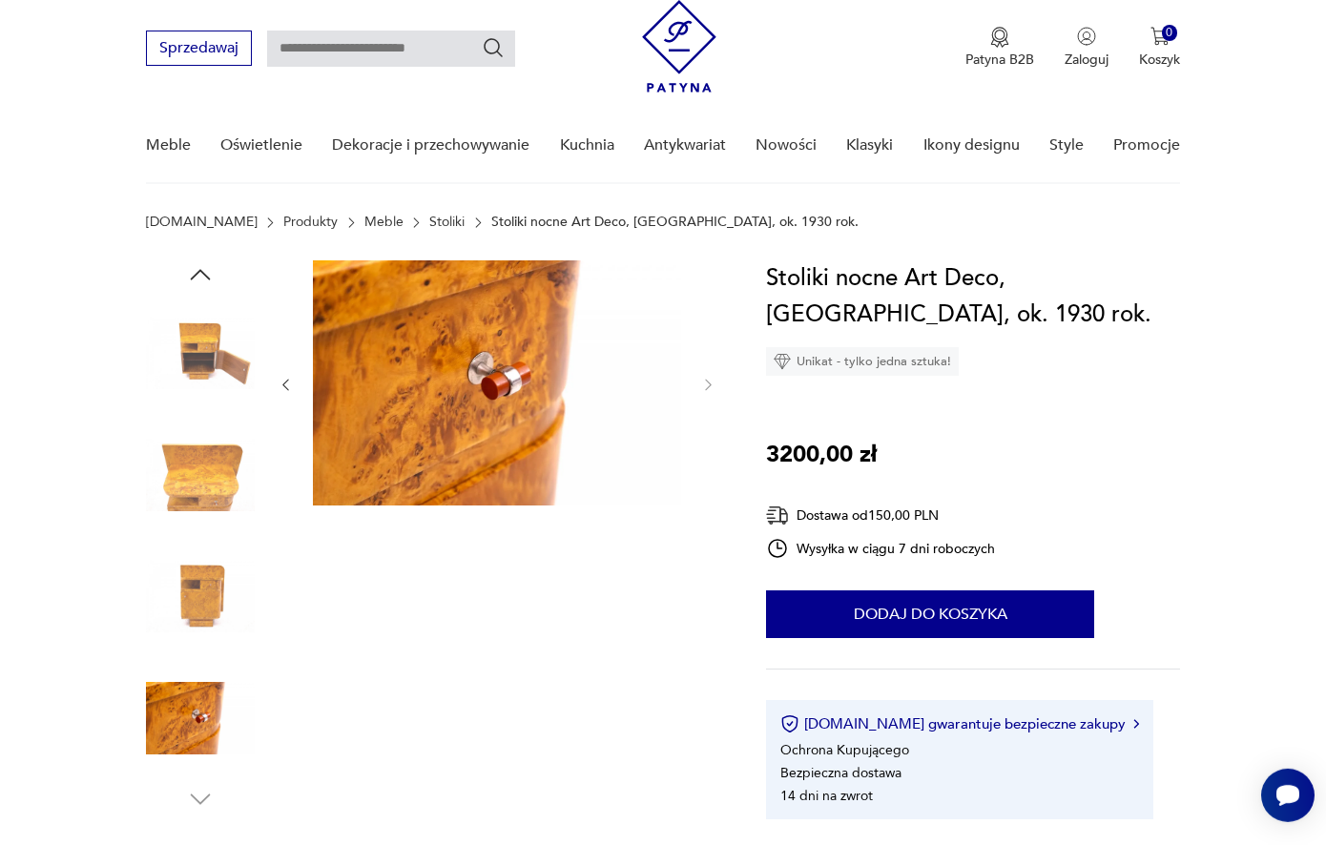
click at [283, 386] on icon "button" at bounding box center [285, 385] width 6 height 11
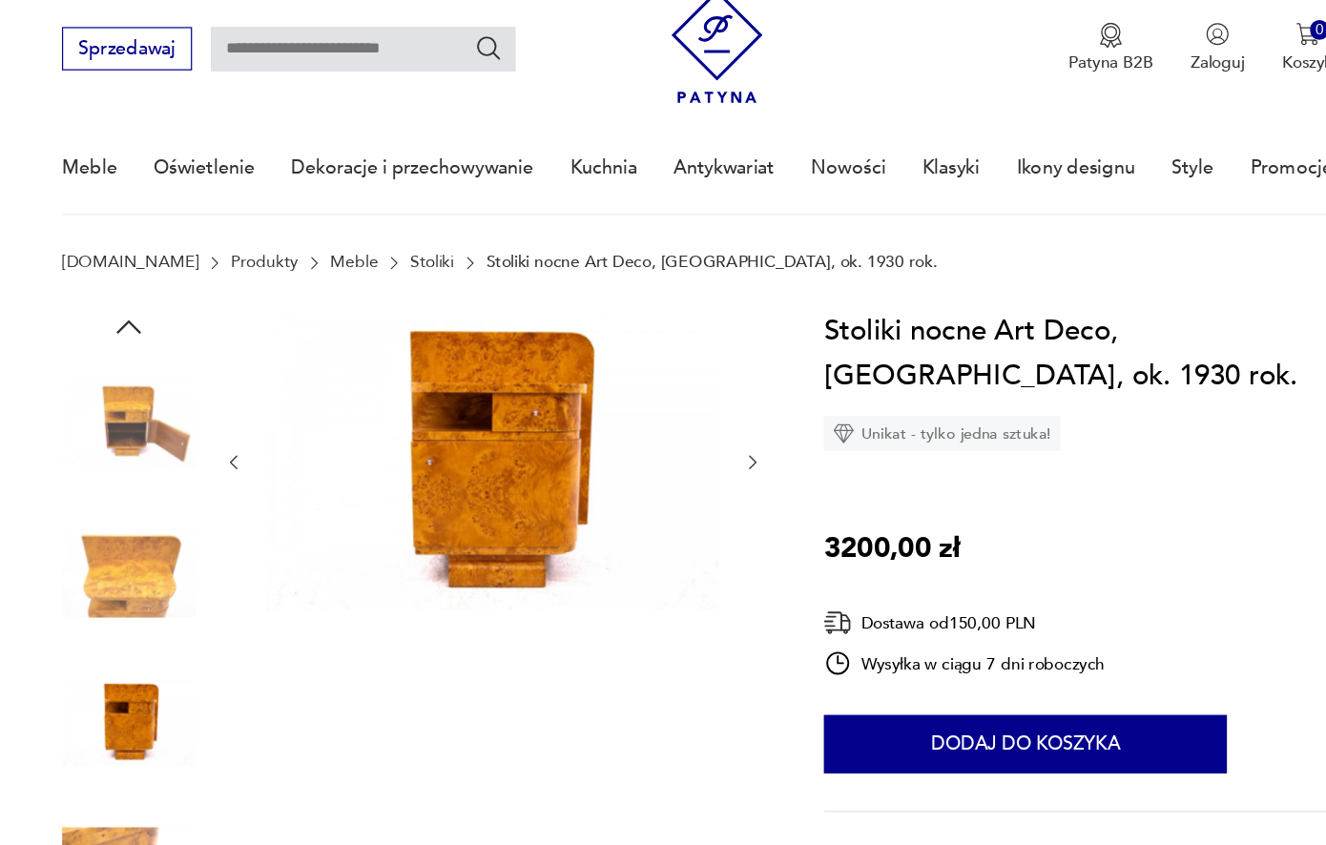
scroll to position [0, 0]
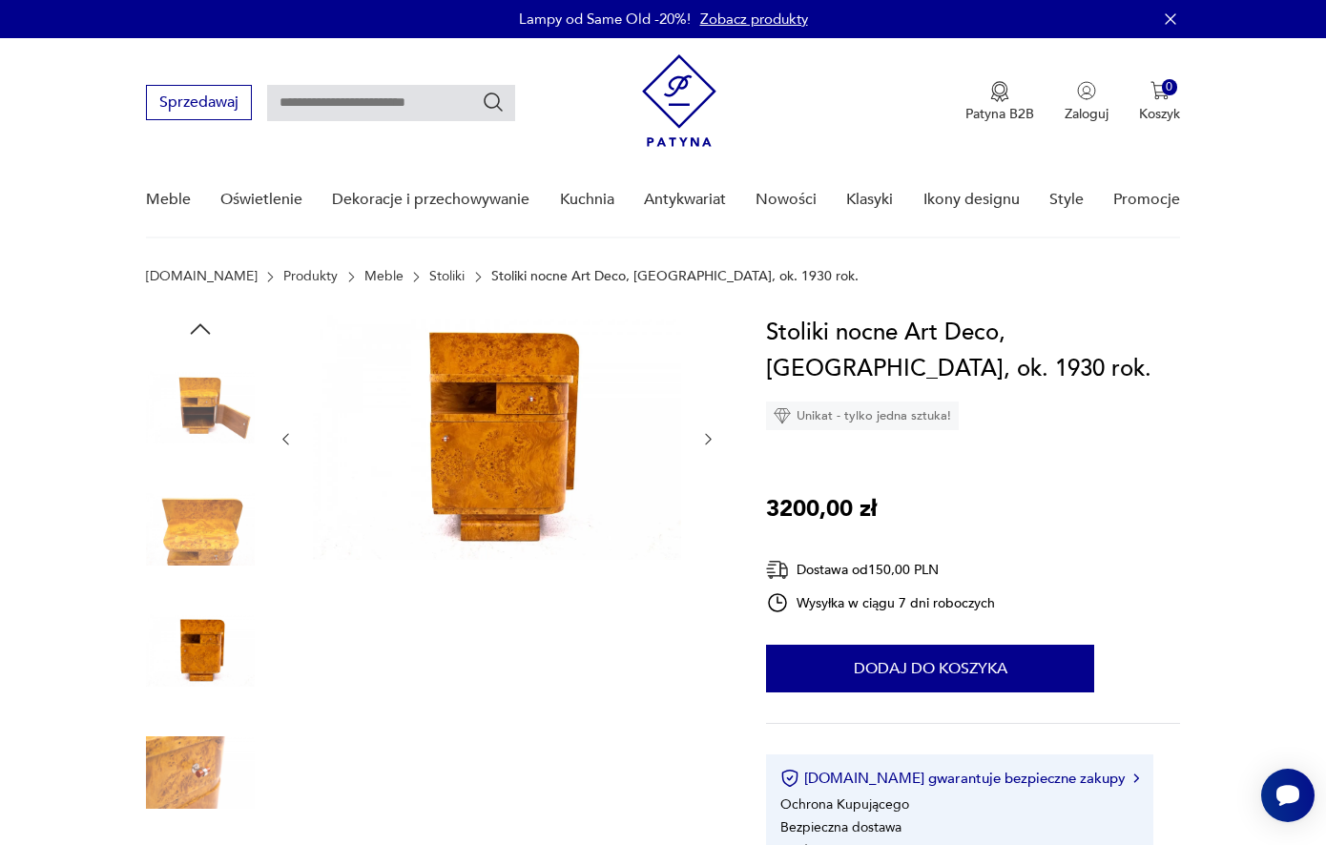
click at [713, 447] on icon "button" at bounding box center [708, 439] width 16 height 16
